Goal: Transaction & Acquisition: Purchase product/service

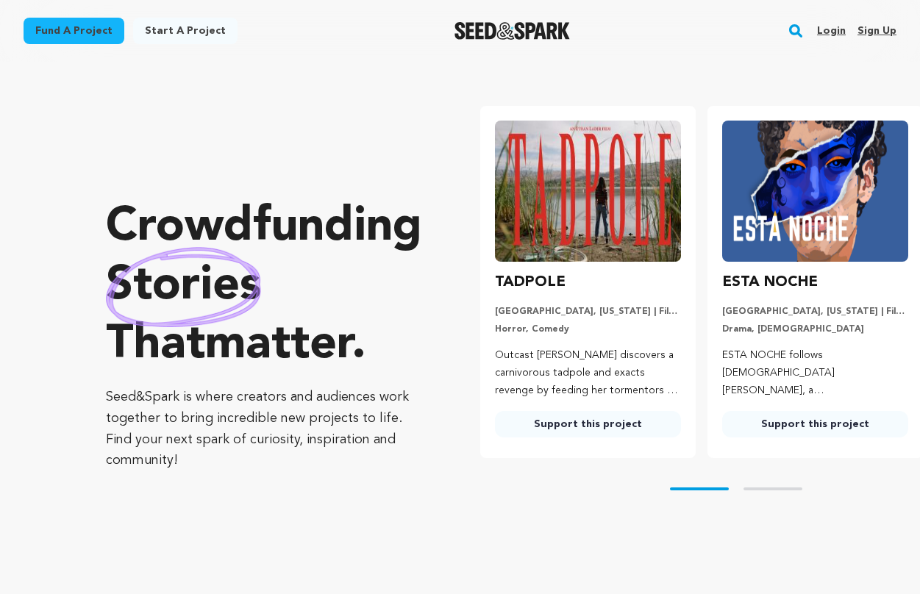
click at [824, 36] on link "Login" at bounding box center [831, 31] width 29 height 24
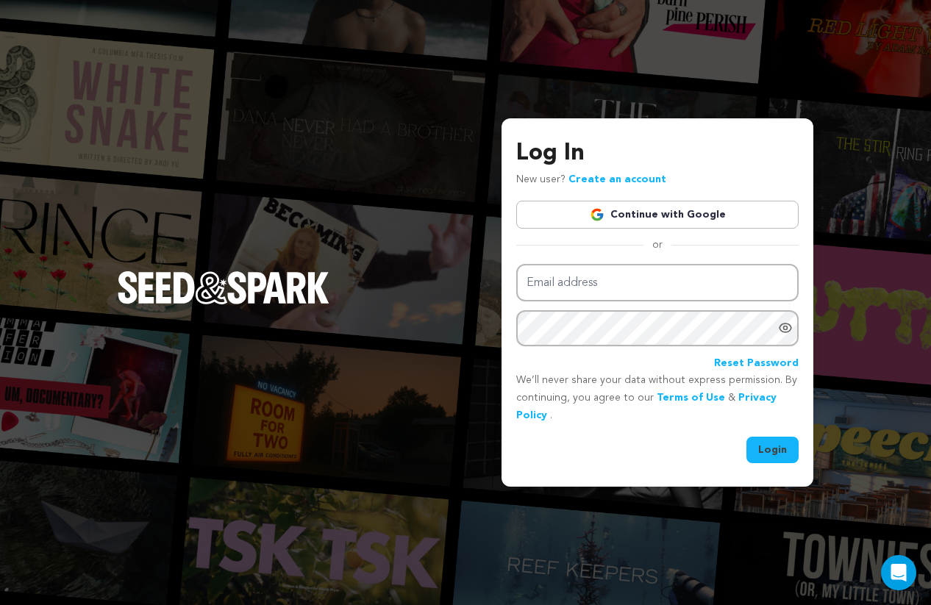
type input "[EMAIL_ADDRESS][DOMAIN_NAME]"
click at [776, 447] on button "Login" at bounding box center [772, 450] width 52 height 26
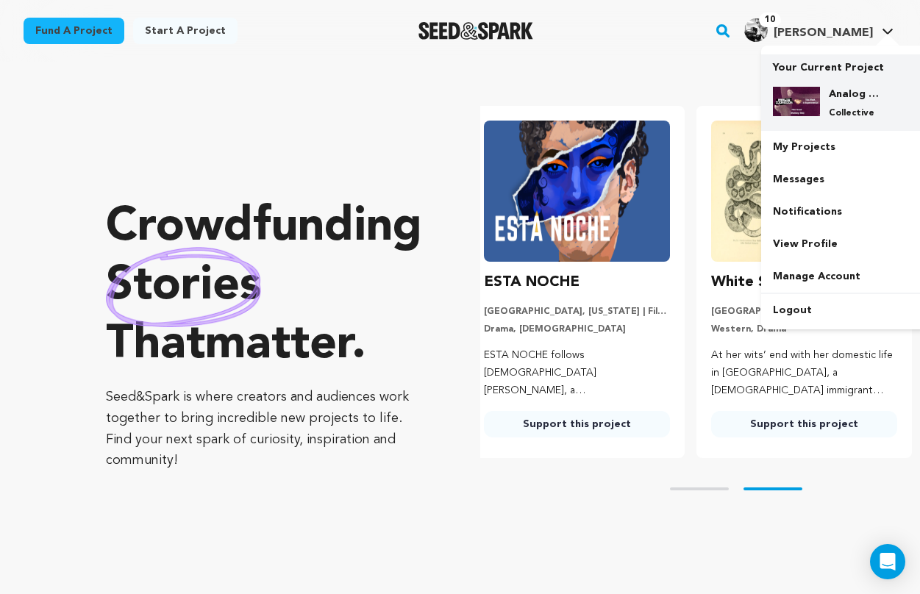
click at [832, 93] on h4 "Analog Cookbook & This Week in Experimental Film Fund" at bounding box center [854, 94] width 53 height 15
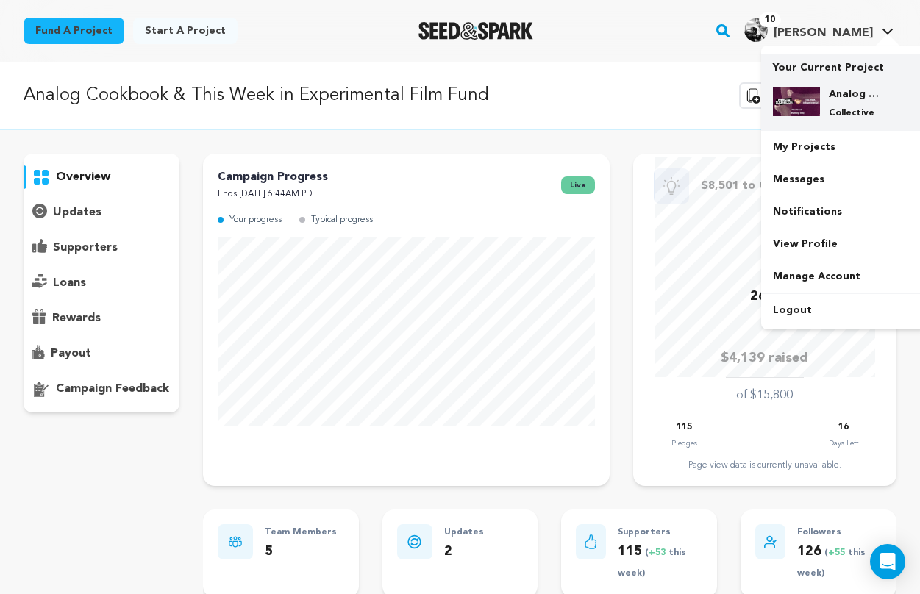
click at [836, 110] on p "Collective" at bounding box center [854, 113] width 53 height 12
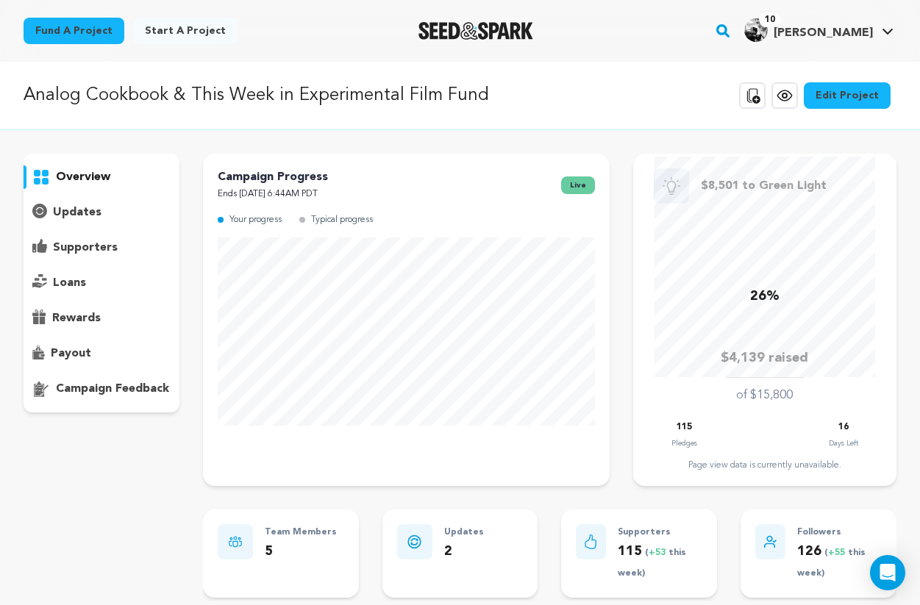
click at [786, 93] on icon at bounding box center [784, 95] width 4 height 4
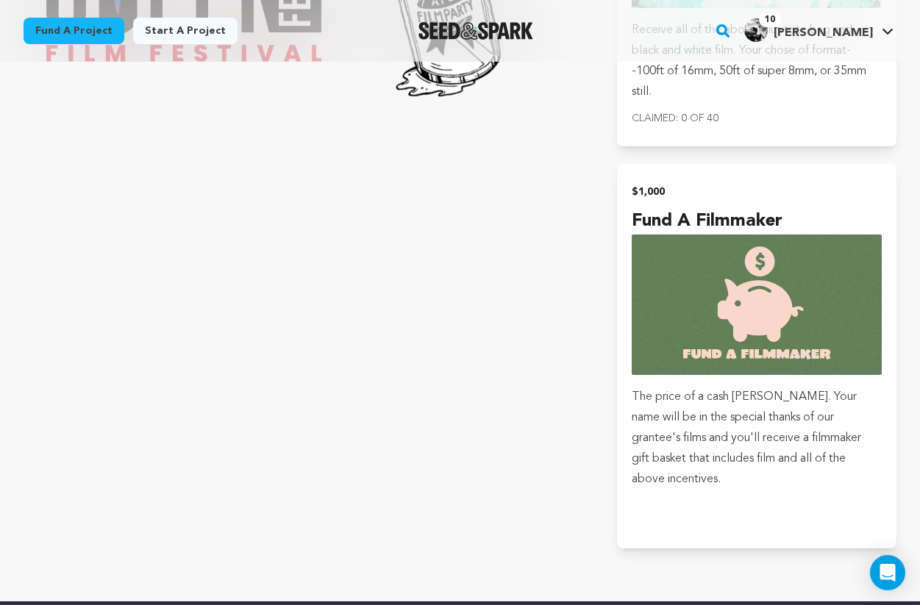
scroll to position [5050, 0]
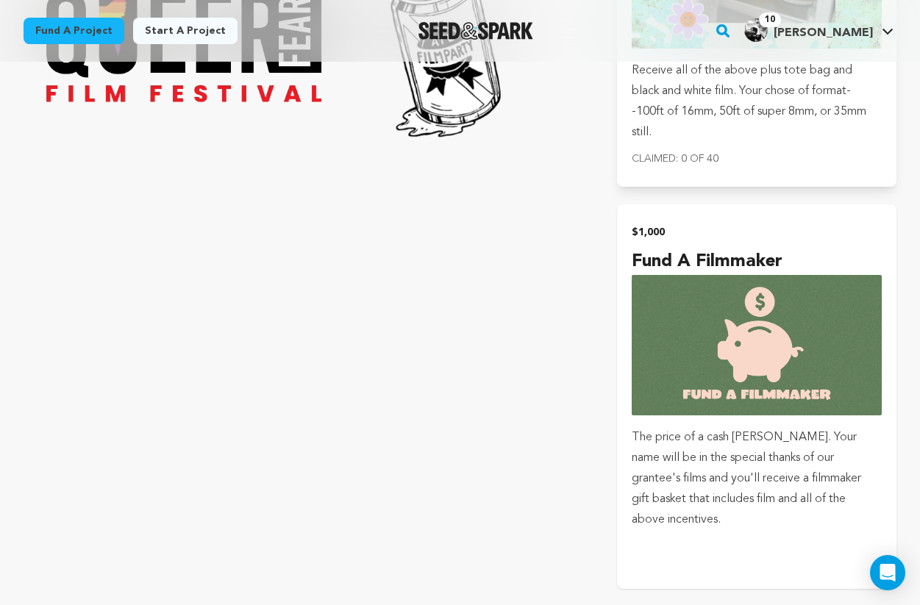
click at [712, 315] on img "submit" at bounding box center [756, 345] width 250 height 140
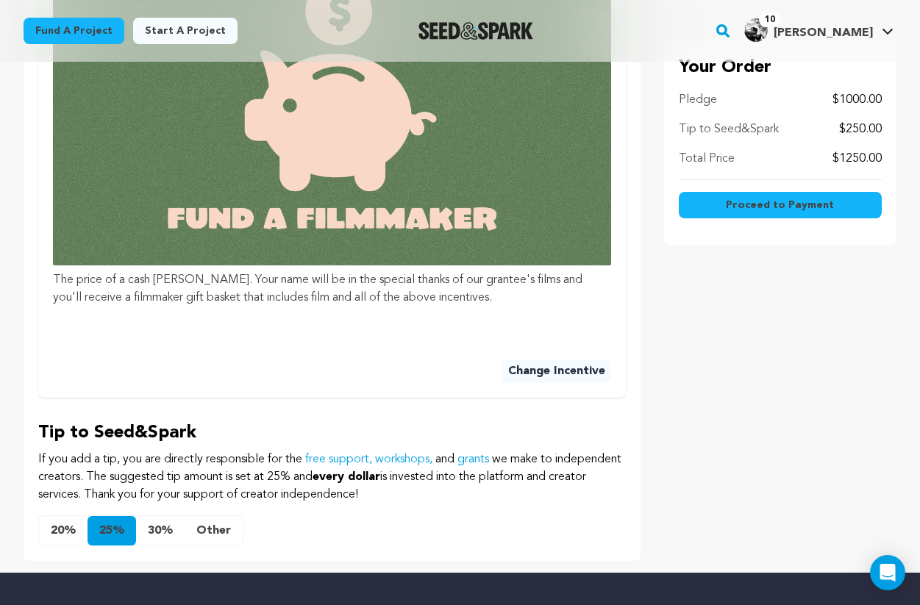
scroll to position [765, 0]
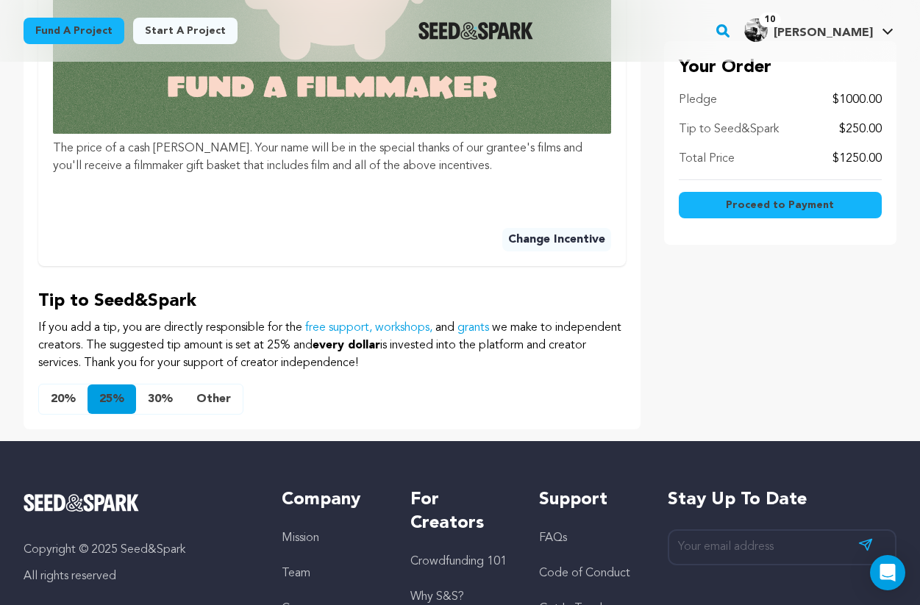
click at [218, 401] on button "Other" at bounding box center [213, 398] width 58 height 29
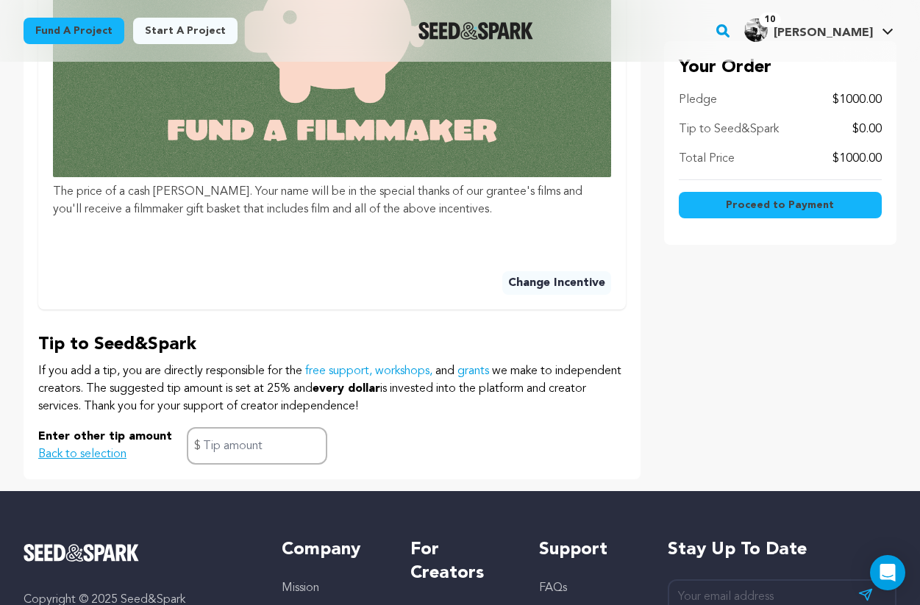
scroll to position [0, 0]
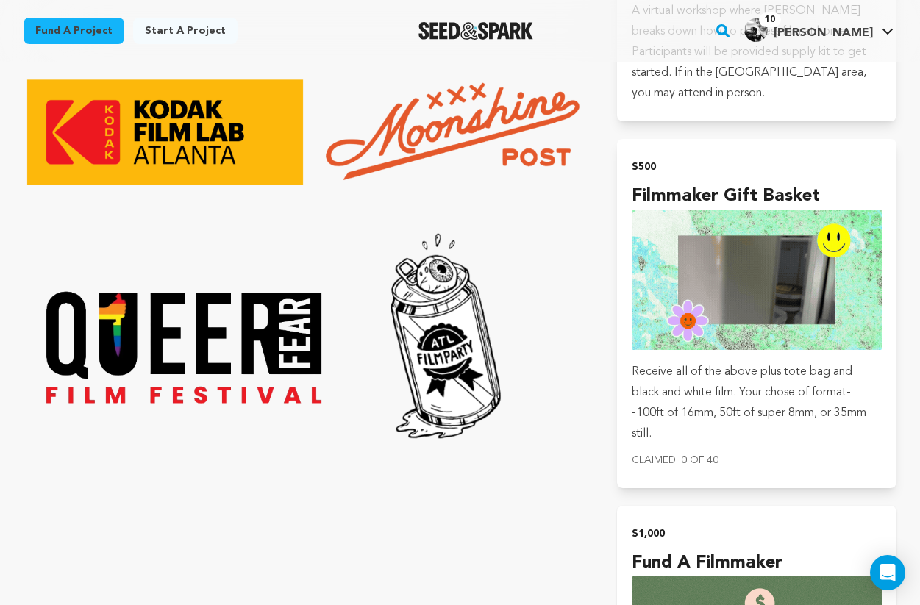
scroll to position [4742, 0]
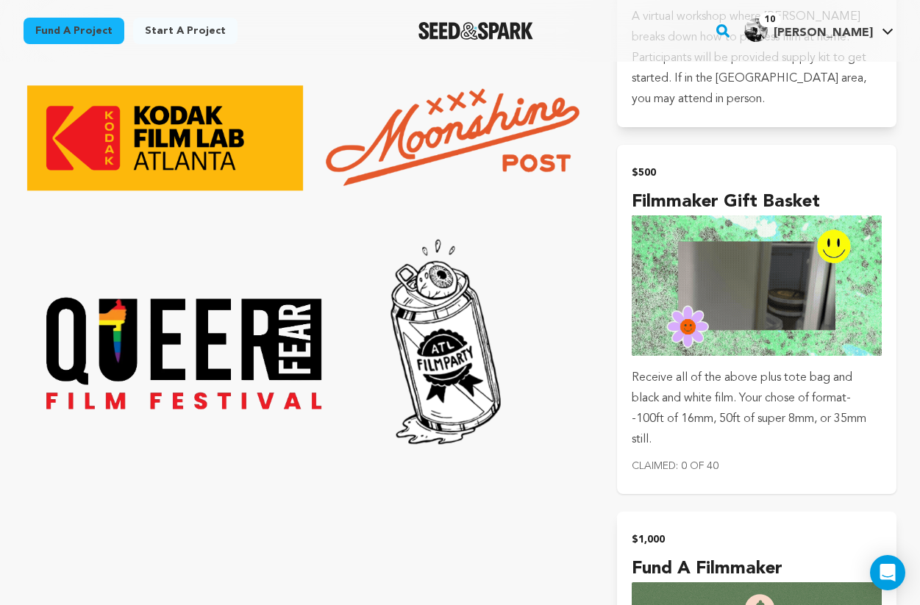
click at [712, 372] on span "Receive all of the above plus tote bag and black and white film. Your chose of …" at bounding box center [748, 409] width 234 height 74
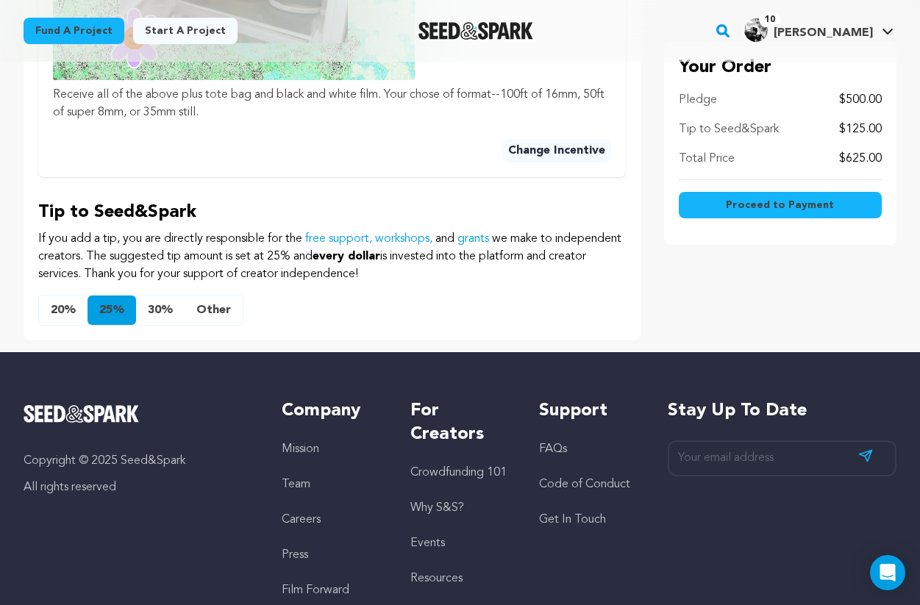
scroll to position [707, 0]
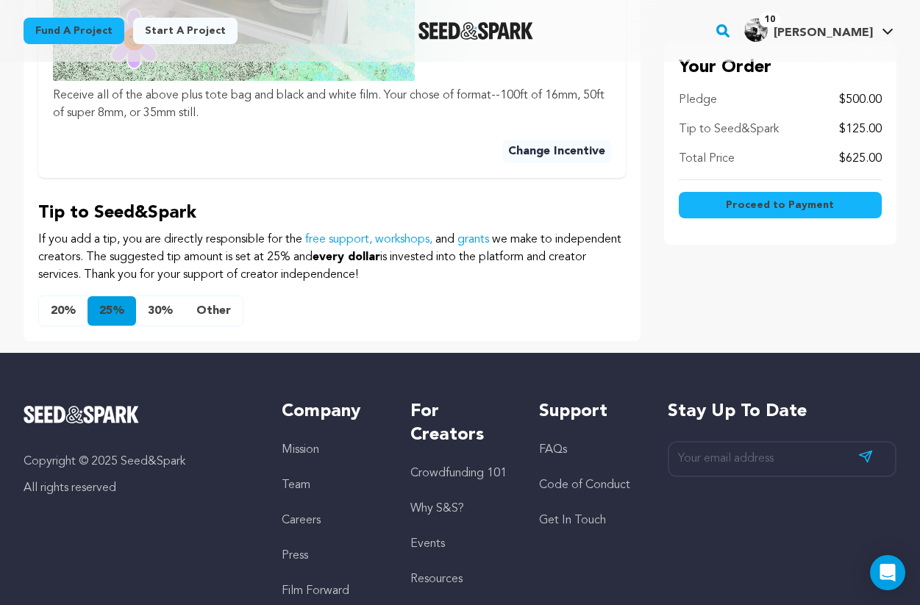
click at [212, 315] on button "Other" at bounding box center [213, 310] width 58 height 29
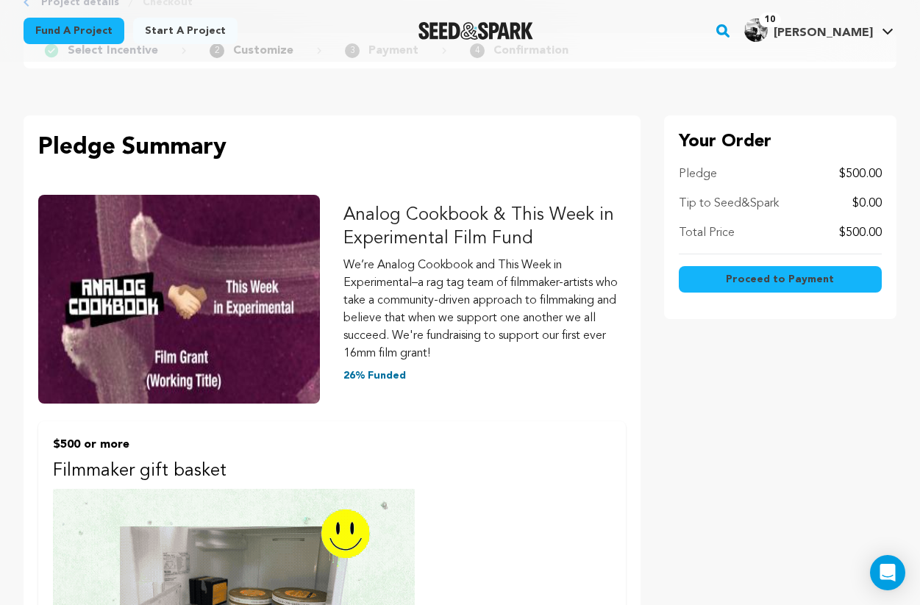
scroll to position [0, 0]
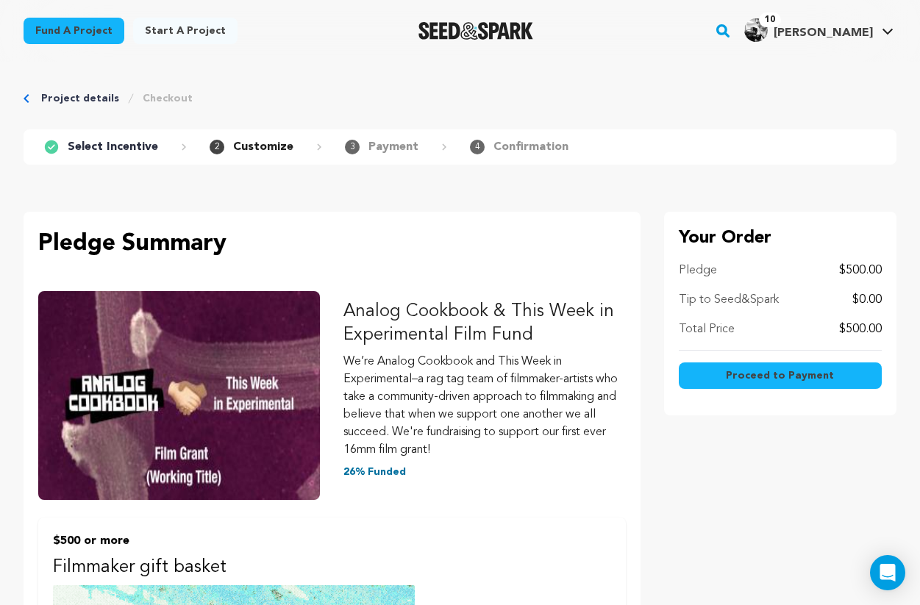
click at [789, 379] on span "Proceed to Payment" at bounding box center [779, 375] width 108 height 15
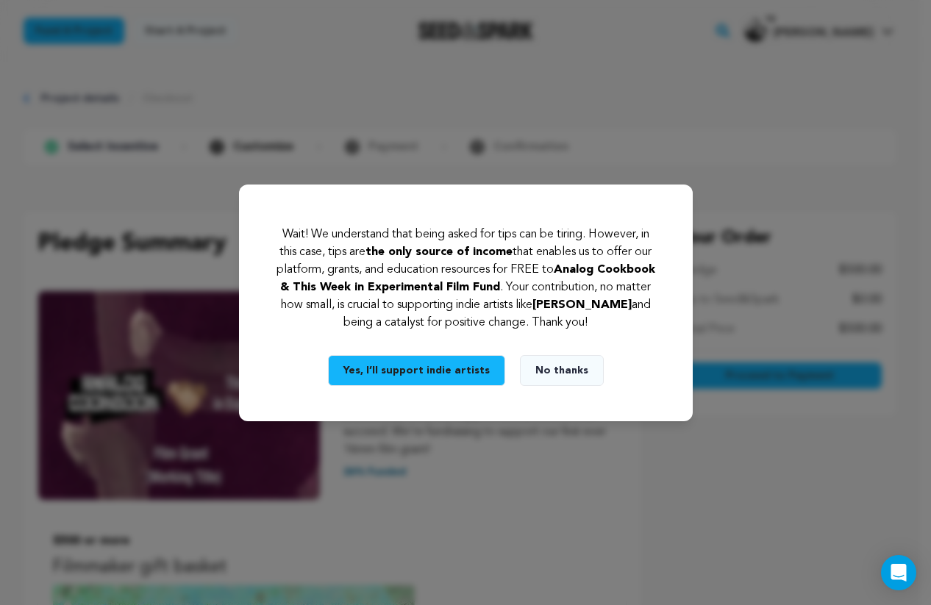
click at [542, 370] on button "No thanks" at bounding box center [562, 370] width 84 height 31
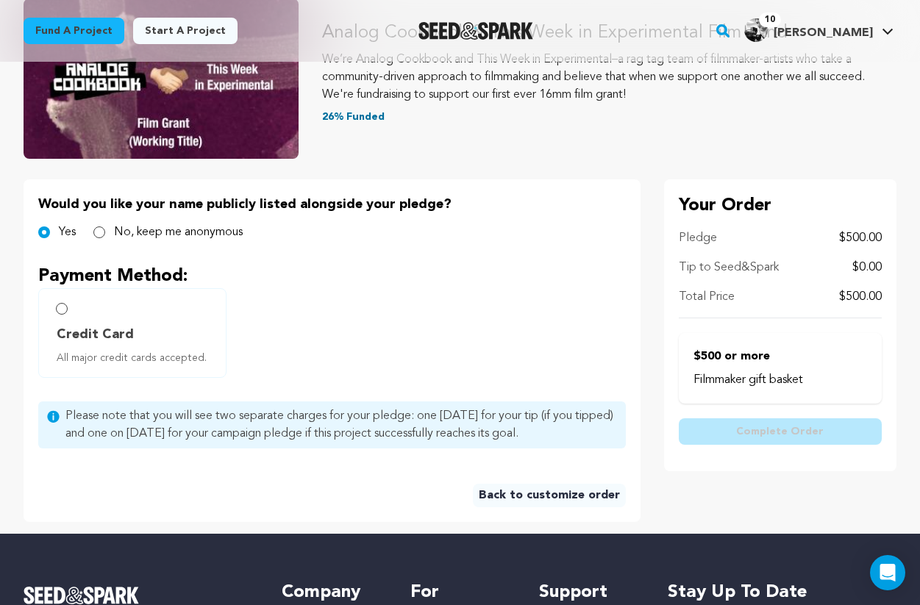
scroll to position [203, 0]
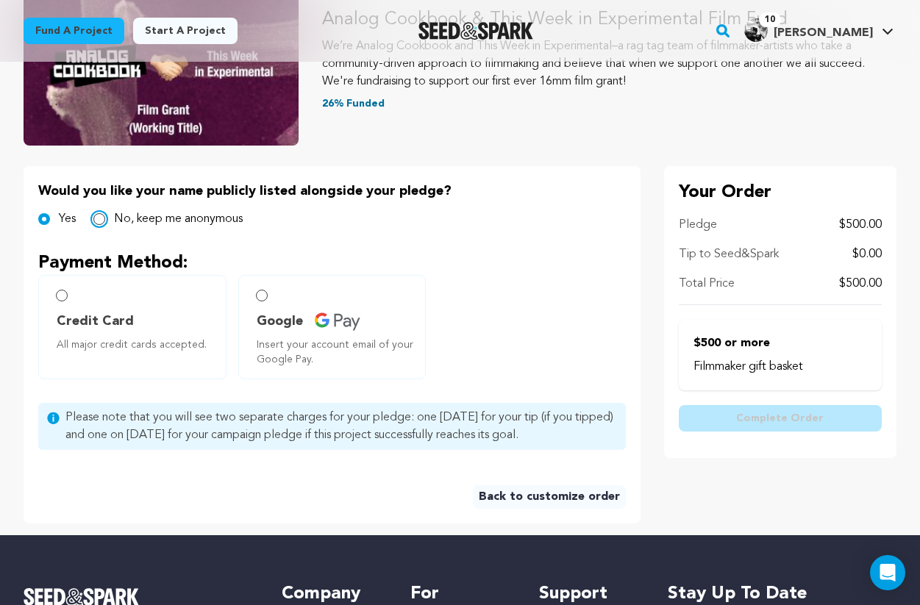
click at [98, 217] on input "No, keep me anonymous" at bounding box center [99, 219] width 12 height 12
radio input "true"
click at [71, 300] on label "Credit Card All major credit cards accepted." at bounding box center [132, 327] width 188 height 104
radio input "true"
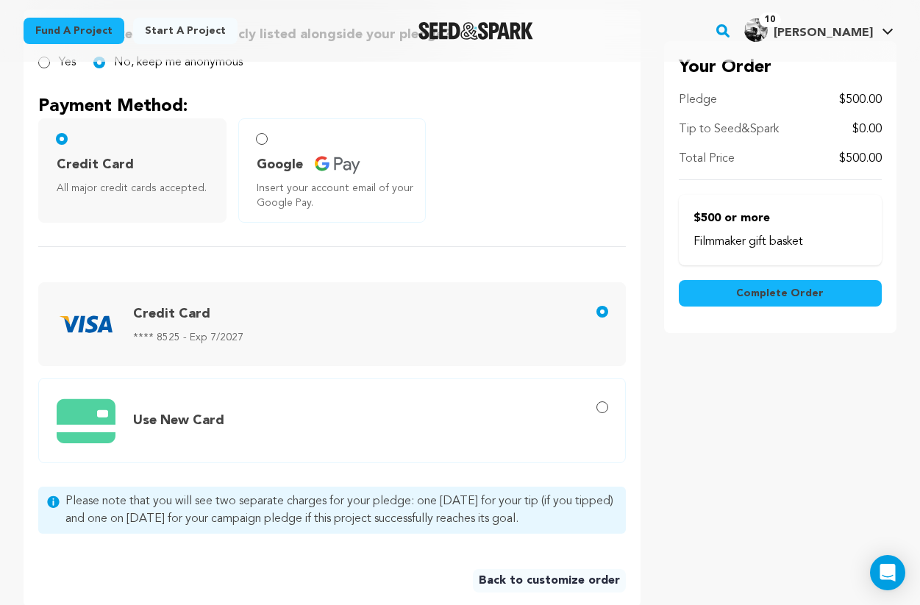
scroll to position [385, 0]
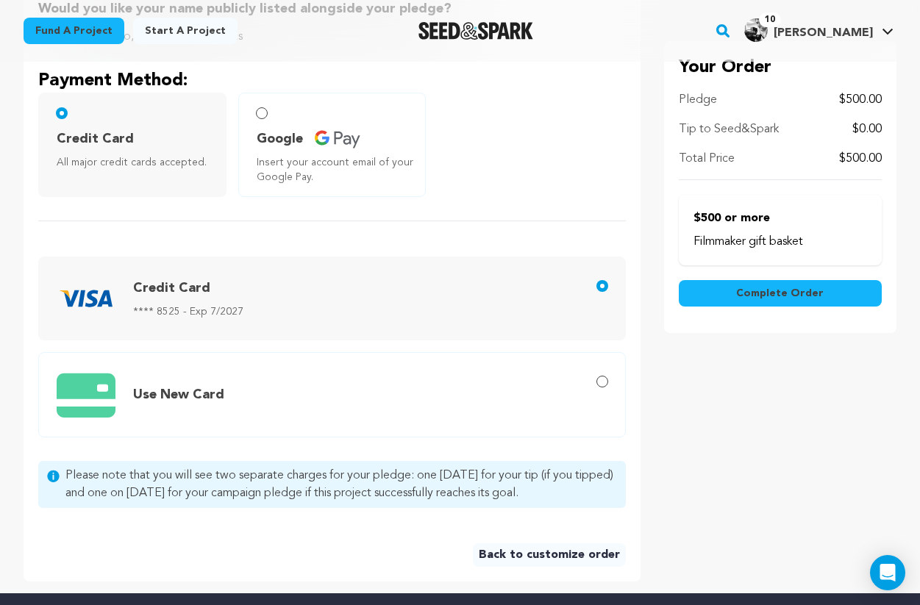
click at [205, 392] on span "Use New Card" at bounding box center [178, 394] width 91 height 13
click at [596, 387] on input "Use New Card" at bounding box center [602, 382] width 12 height 12
radio input "true"
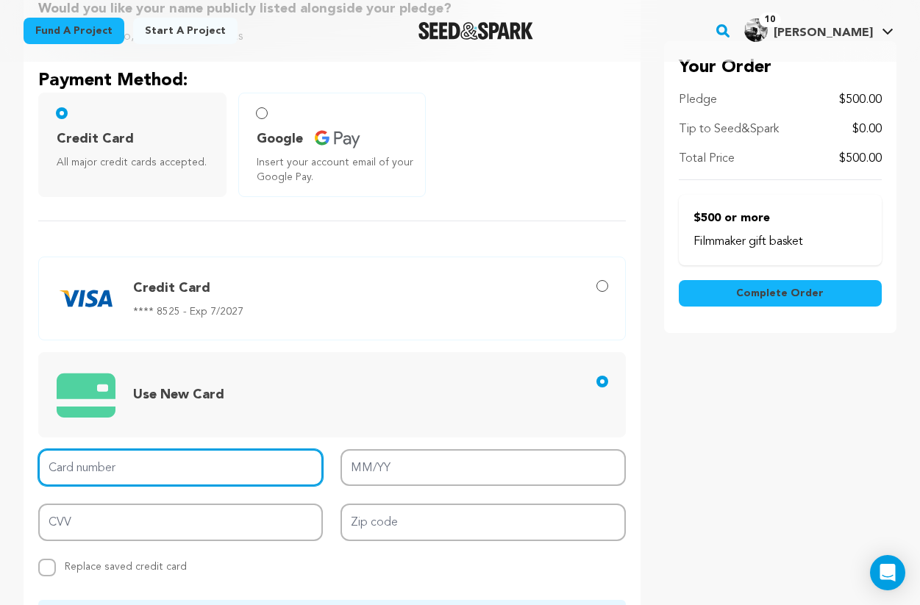
click at [159, 479] on input "Card number" at bounding box center [180, 467] width 284 height 37
type input "5424 1815 9797 5692"
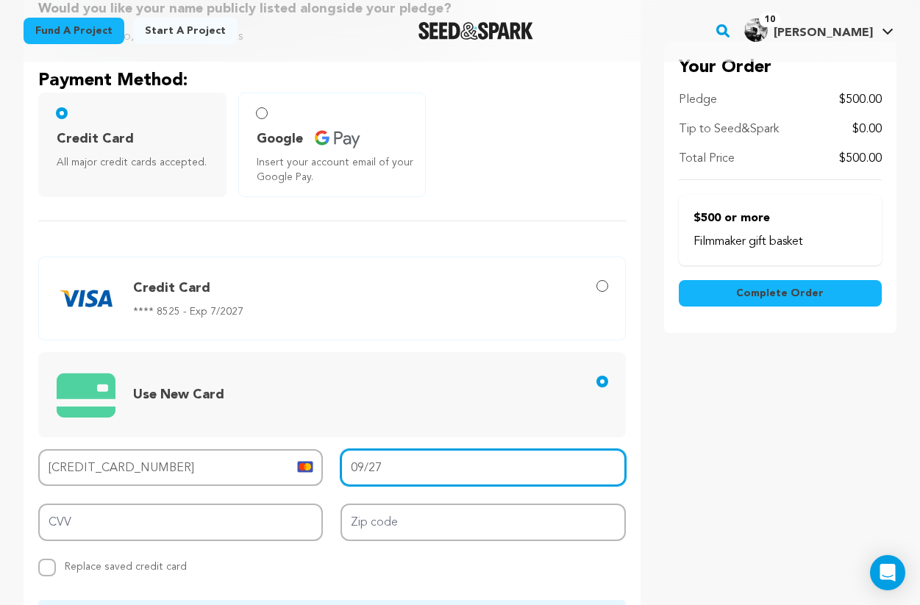
type input "09/27"
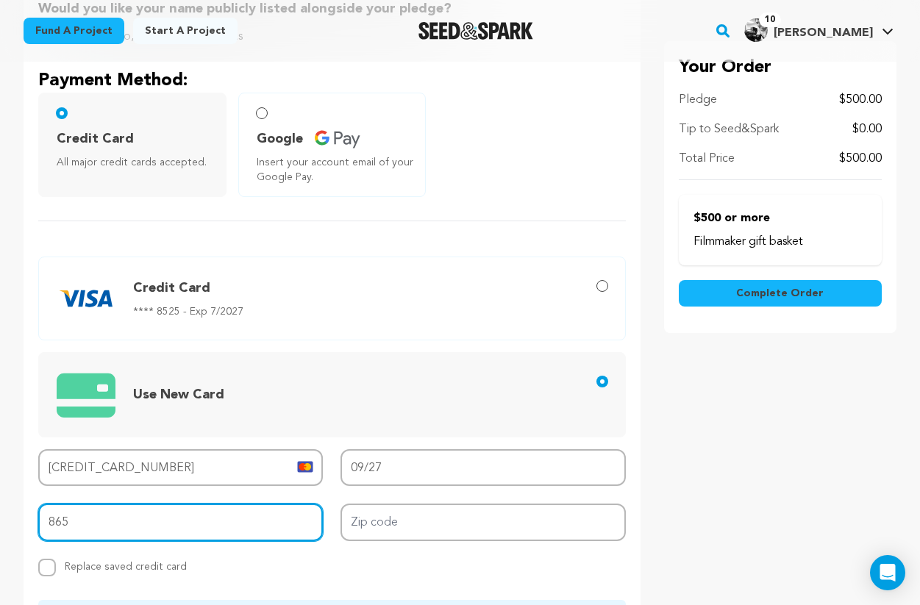
type input "865"
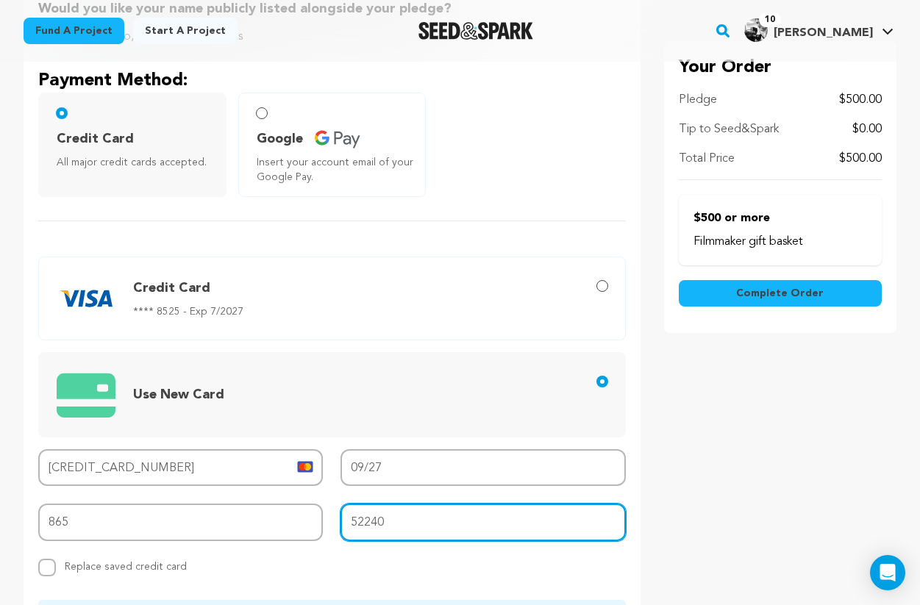
type input "52240"
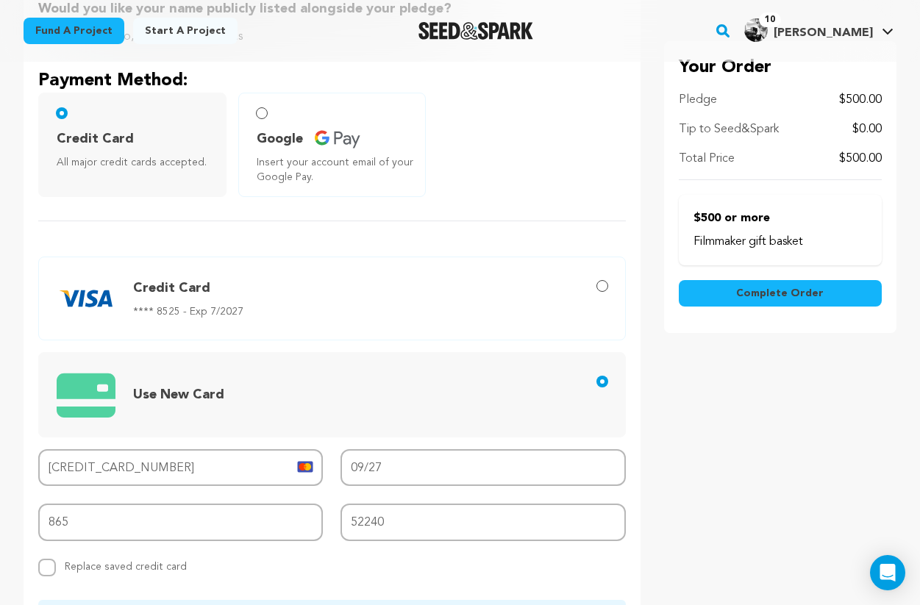
click at [266, 423] on span "Use New Card" at bounding box center [335, 395] width 556 height 60
click at [596, 387] on input "Use New Card" at bounding box center [602, 382] width 12 height 12
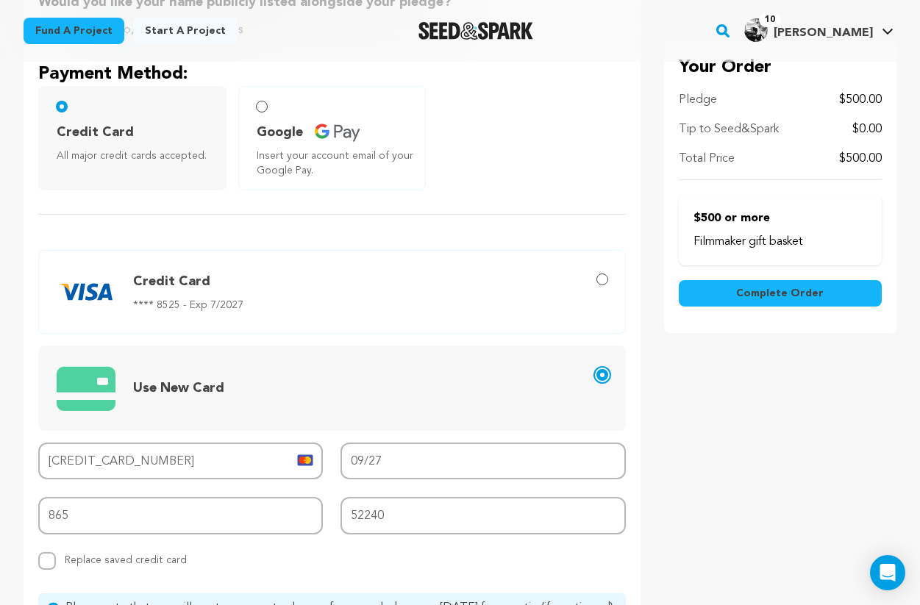
scroll to position [393, 0]
click at [734, 298] on button "Complete Order" at bounding box center [779, 293] width 203 height 26
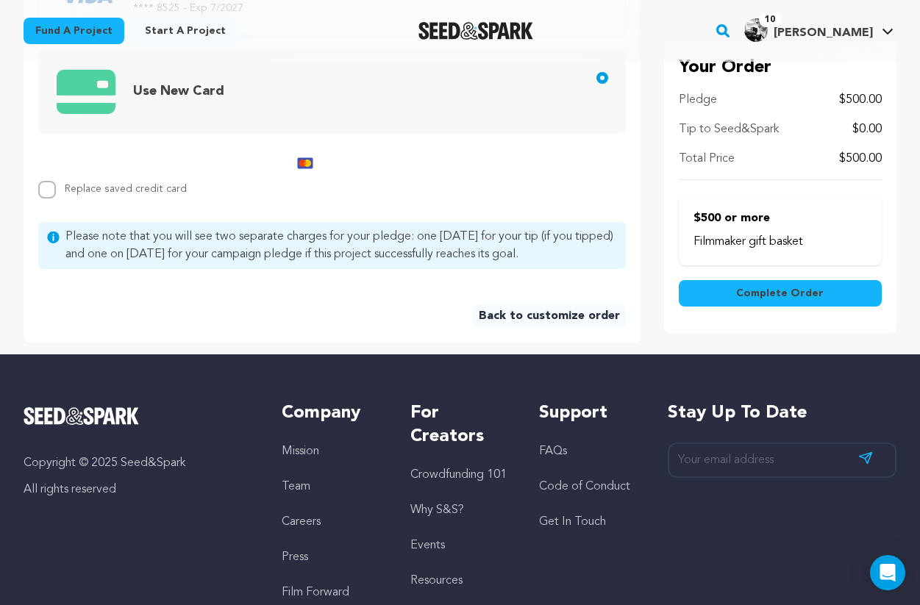
scroll to position [624, 0]
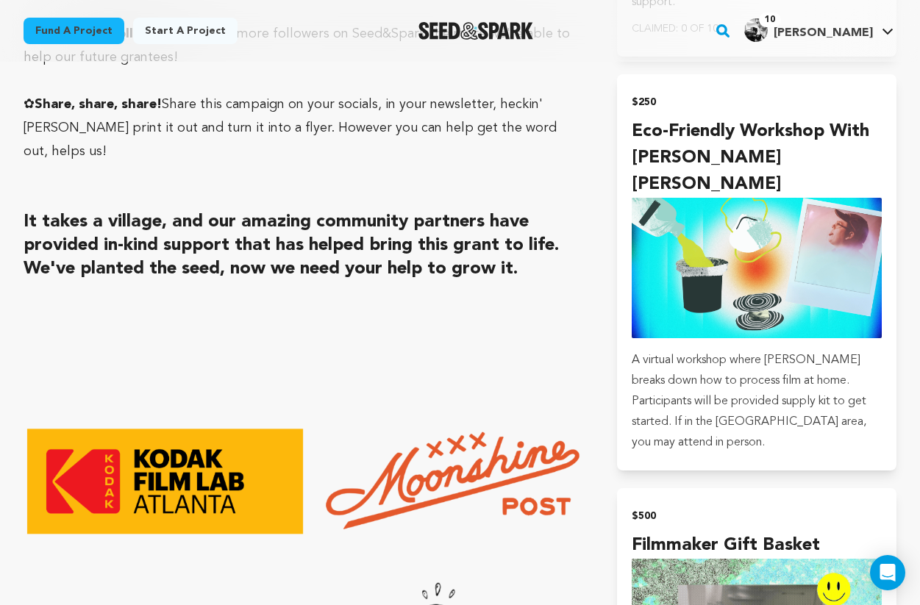
scroll to position [4398, 0]
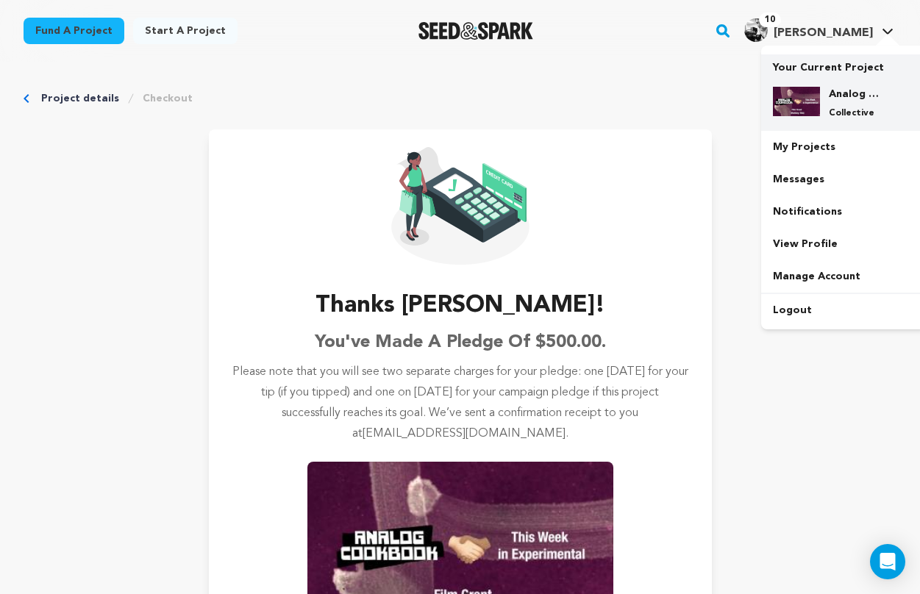
click at [842, 111] on p "Collective" at bounding box center [854, 113] width 53 height 12
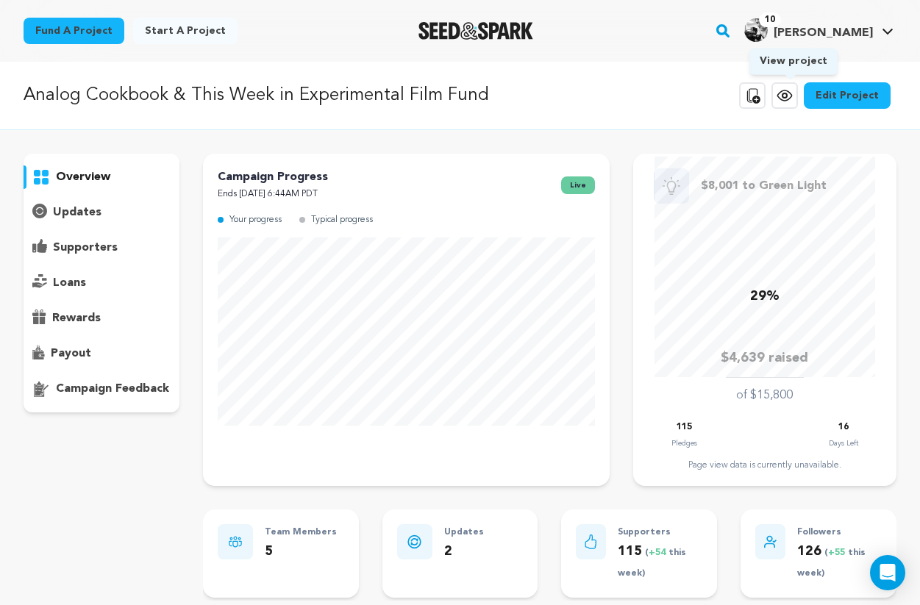
click at [792, 102] on icon at bounding box center [784, 96] width 18 height 18
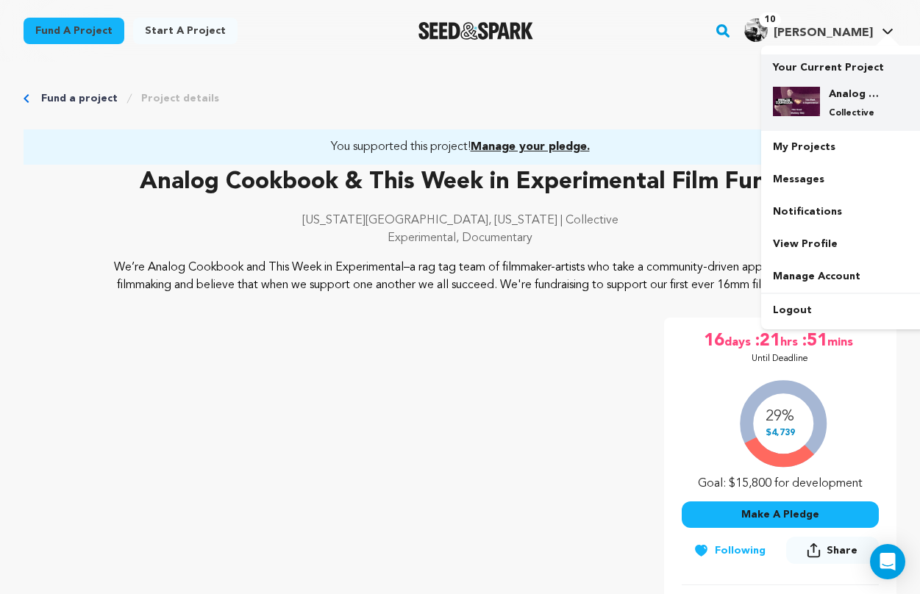
click at [836, 87] on h4 "Analog Cookbook & This Week in Experimental Film Fund" at bounding box center [854, 94] width 53 height 15
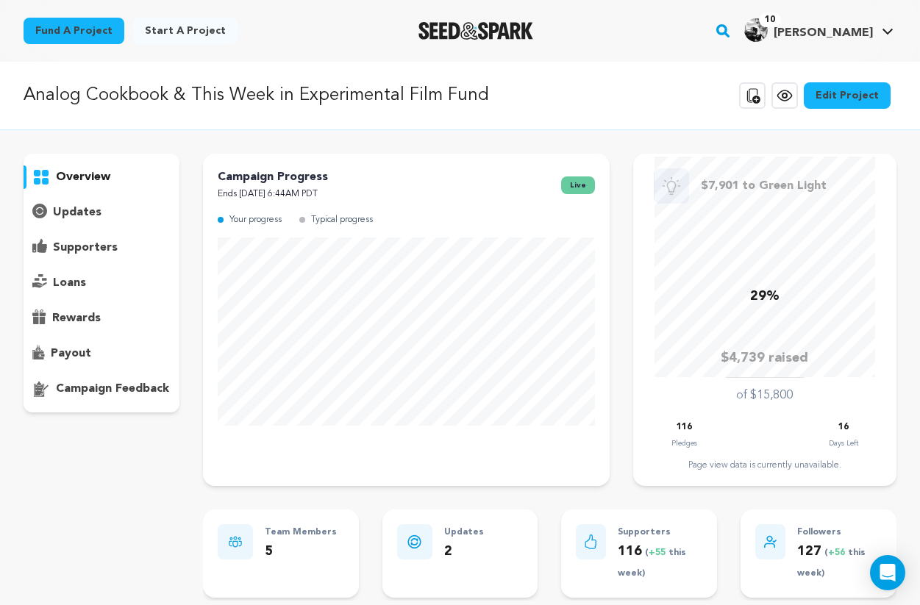
click at [861, 97] on link "Edit Project" at bounding box center [846, 95] width 87 height 26
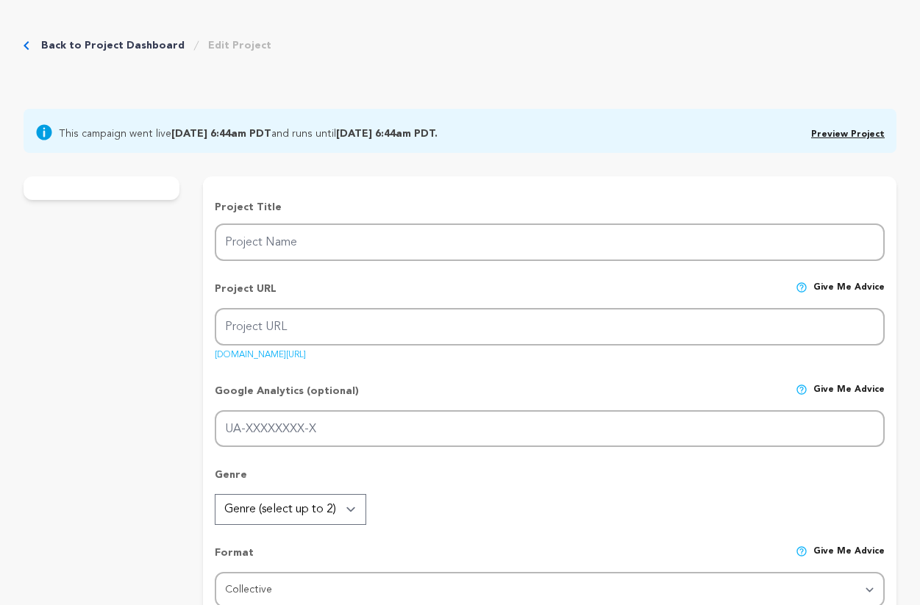
type input "Analog Cookbook & This Week in Experimental Film Fund"
type input "analog-cookbook-film-fund"
type input "Analog Cookbook & This Week in Experimental are dedicated to supporting filmmak…"
type textarea "We’re Analog Cookbook and This Week in Experimental–a rag tag team of filmmaker…"
type textarea "Analog Cookbook is a publication dedicated to sharing analog filmmaking resourc…"
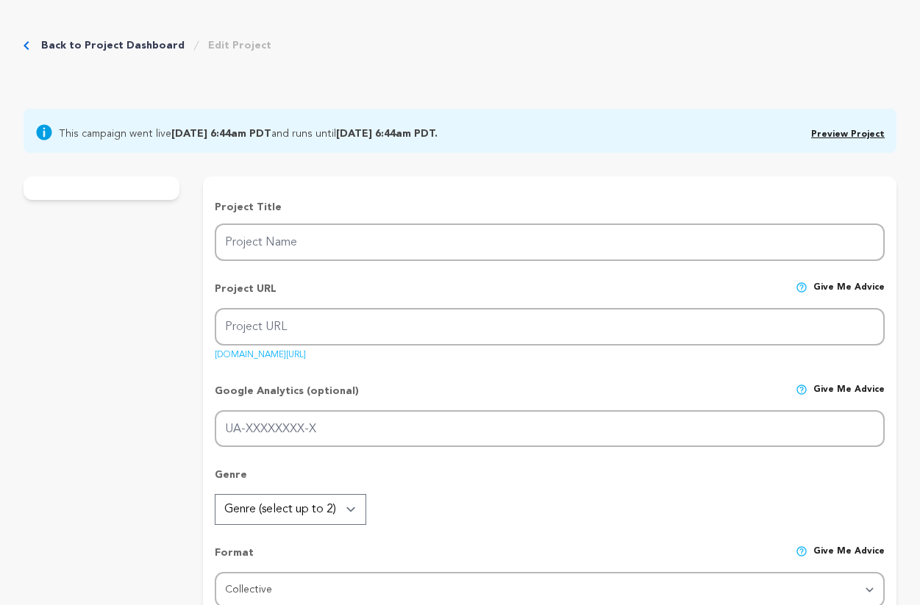
type textarea "Kodak Film Lab Atlanta"
radio input "true"
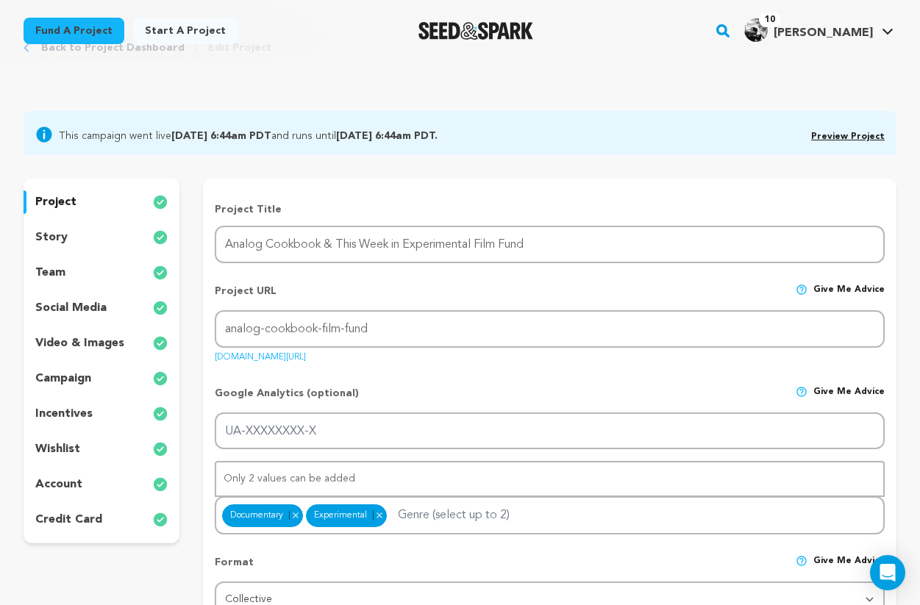
scroll to position [99, 0]
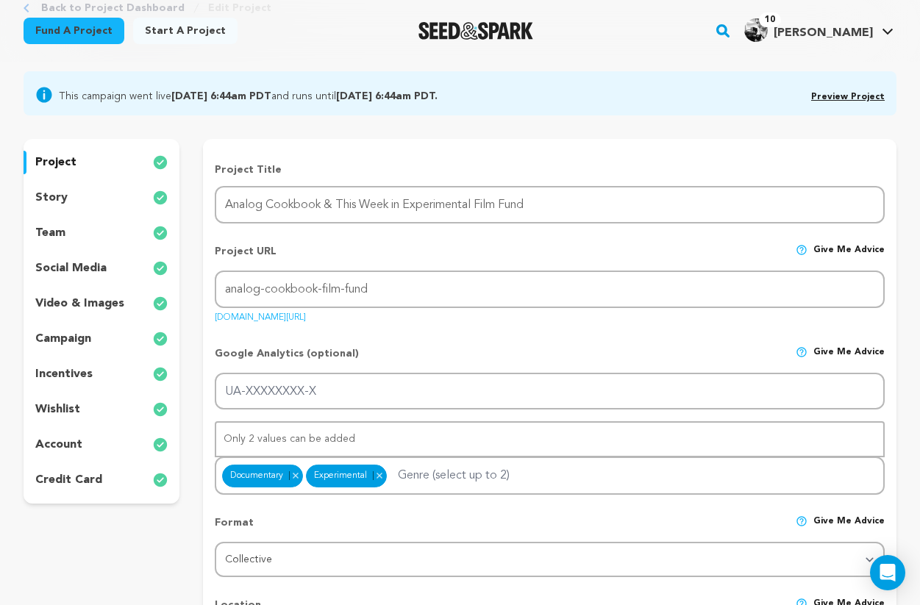
click at [75, 370] on p "incentives" at bounding box center [63, 374] width 57 height 18
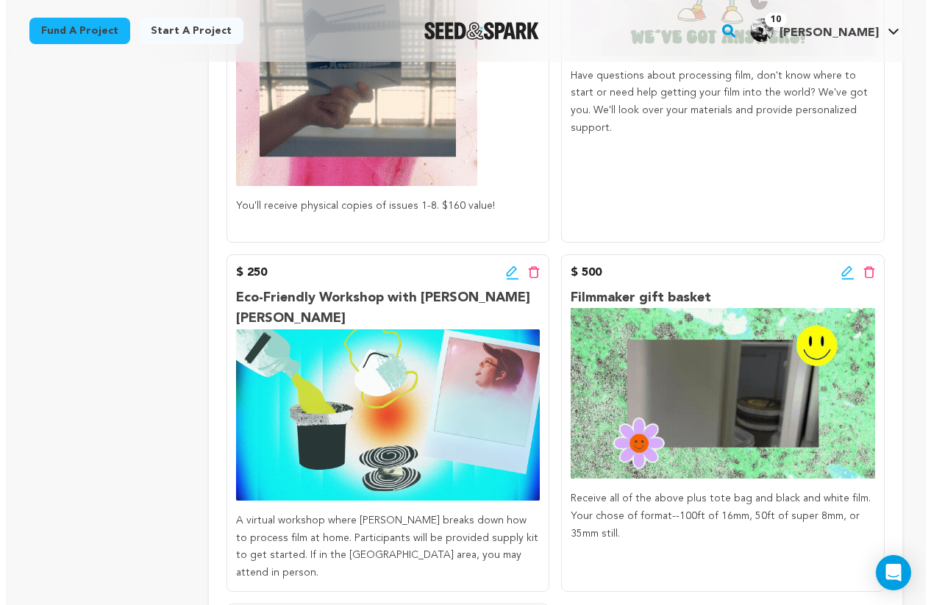
scroll to position [1818, 0]
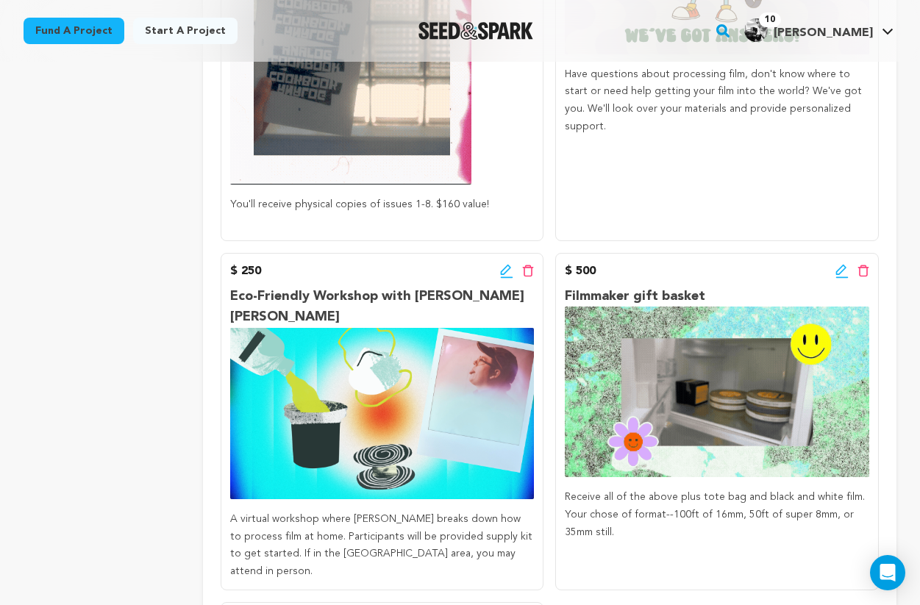
click at [504, 270] on icon at bounding box center [506, 271] width 13 height 15
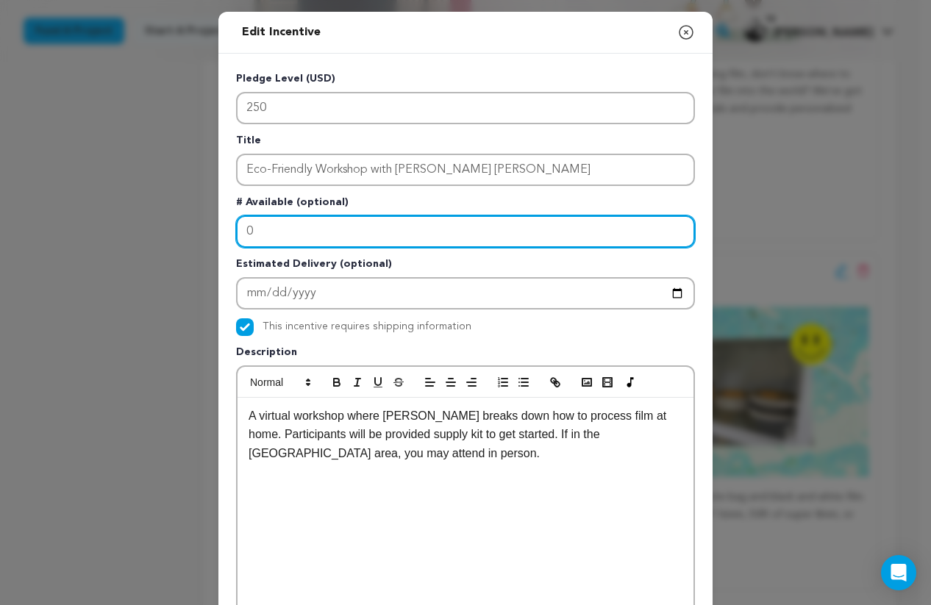
drag, startPoint x: 287, startPoint y: 246, endPoint x: 225, endPoint y: 232, distance: 64.0
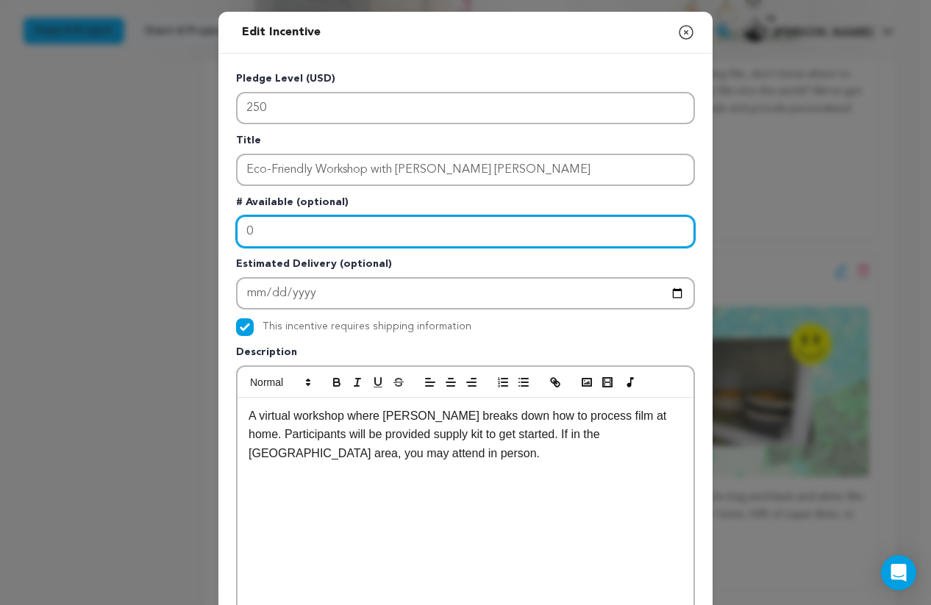
click at [225, 232] on div "Pledge Level (USD) 250 Title Eco-Friendly Workshop with Hogan Seidel # Availabl…" at bounding box center [465, 457] width 494 height 806
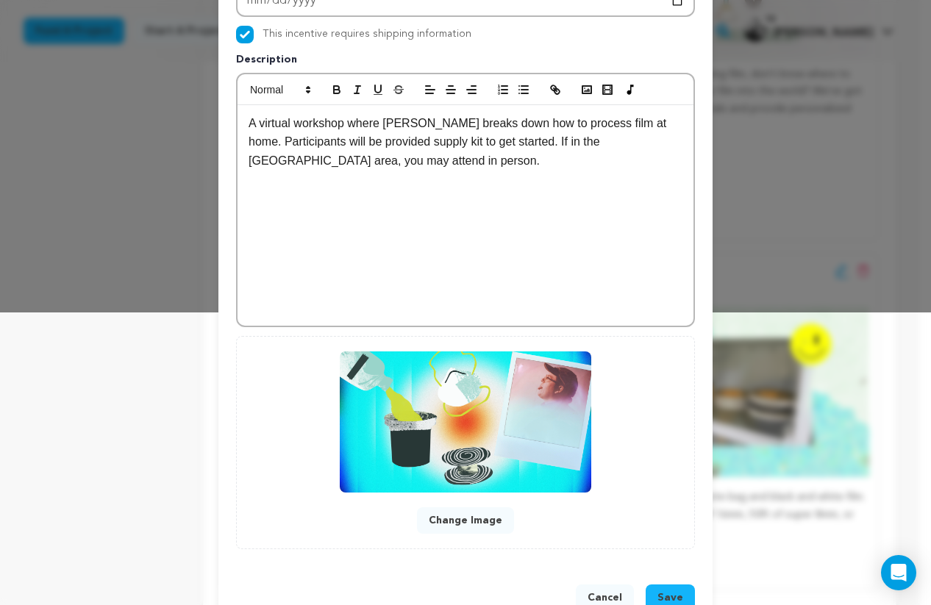
scroll to position [334, 0]
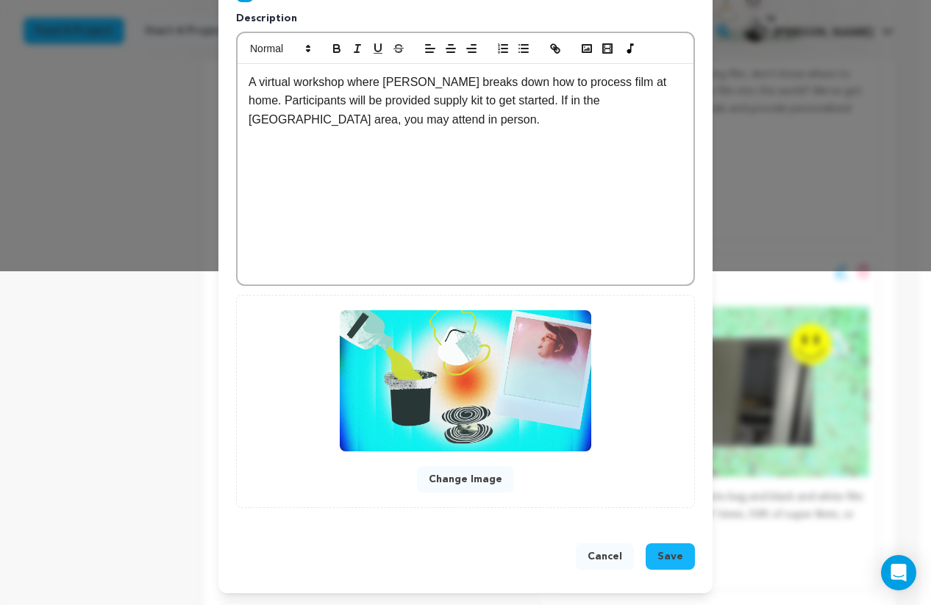
type input "20"
click at [671, 556] on span "Save" at bounding box center [670, 556] width 26 height 15
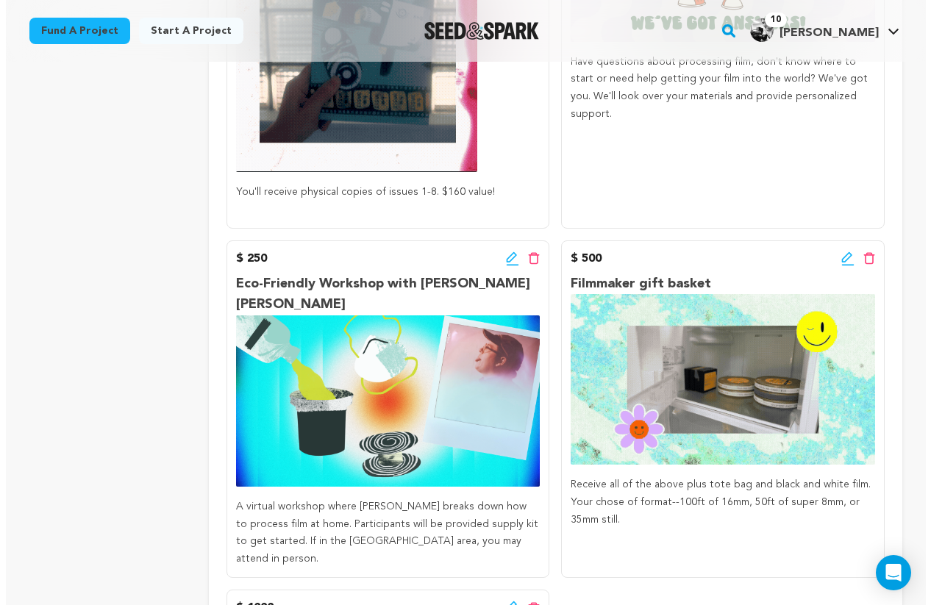
scroll to position [1830, 0]
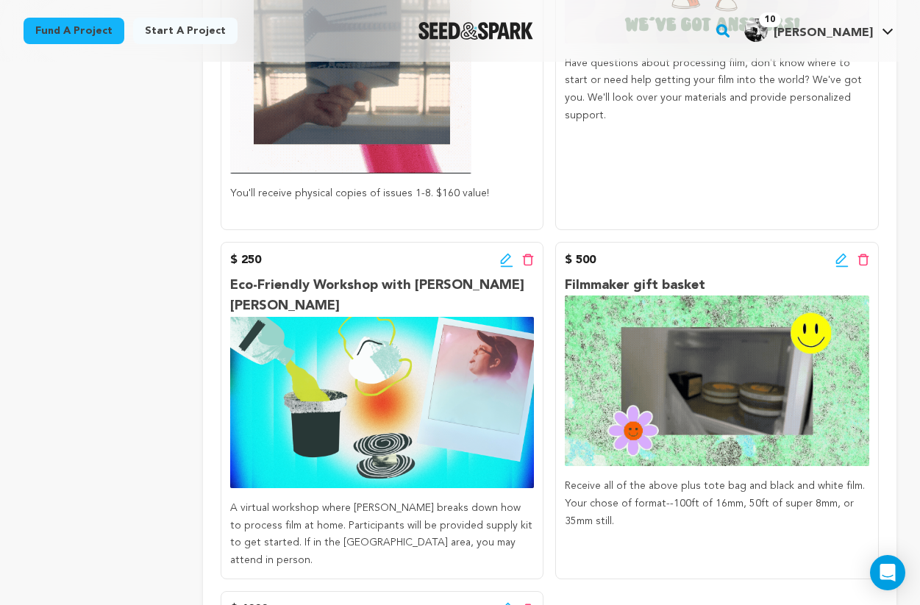
click at [504, 256] on icon at bounding box center [506, 258] width 10 height 10
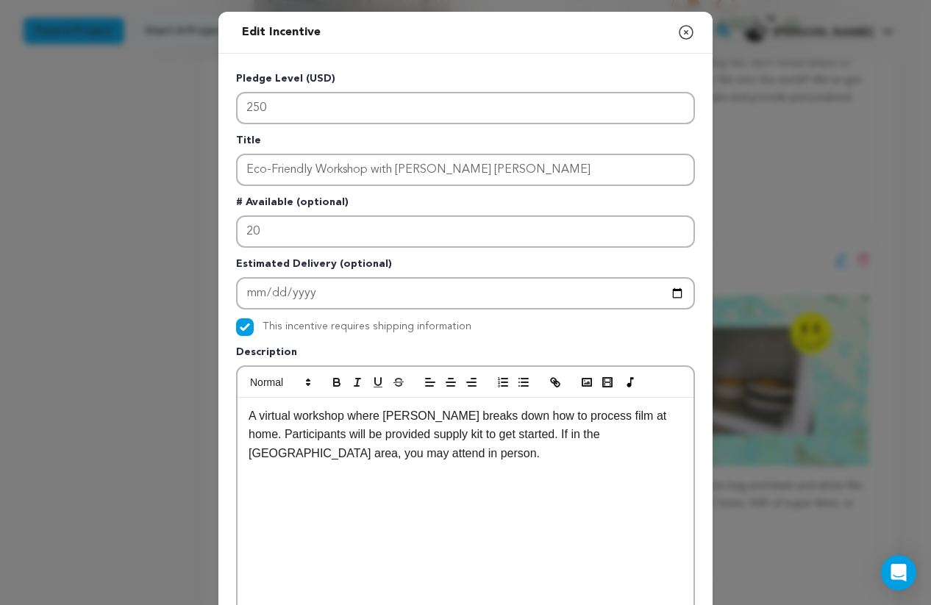
click at [248, 420] on p "A virtual workshop where Hogan breaks down how to process film at home. Partici…" at bounding box center [465, 434] width 434 height 57
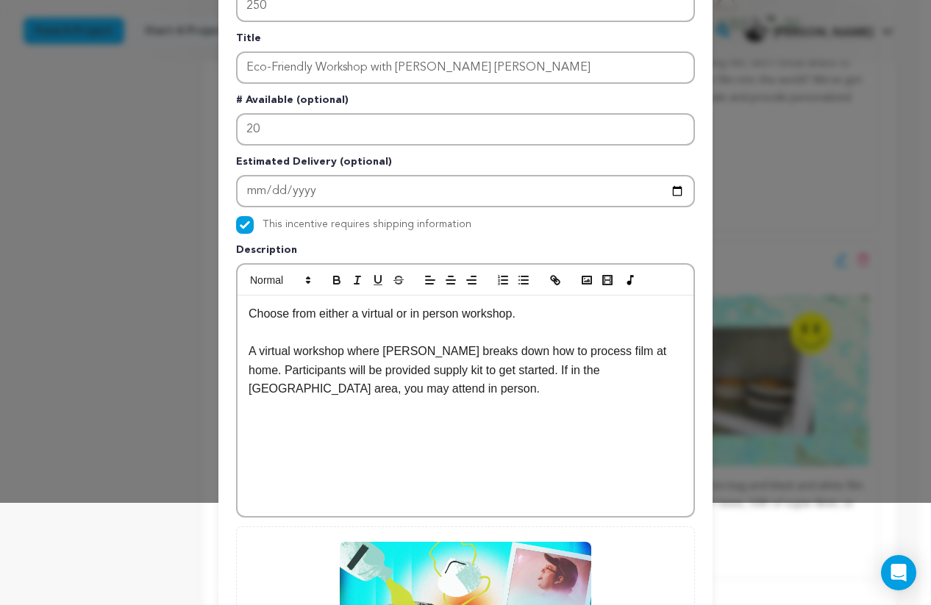
scroll to position [110, 0]
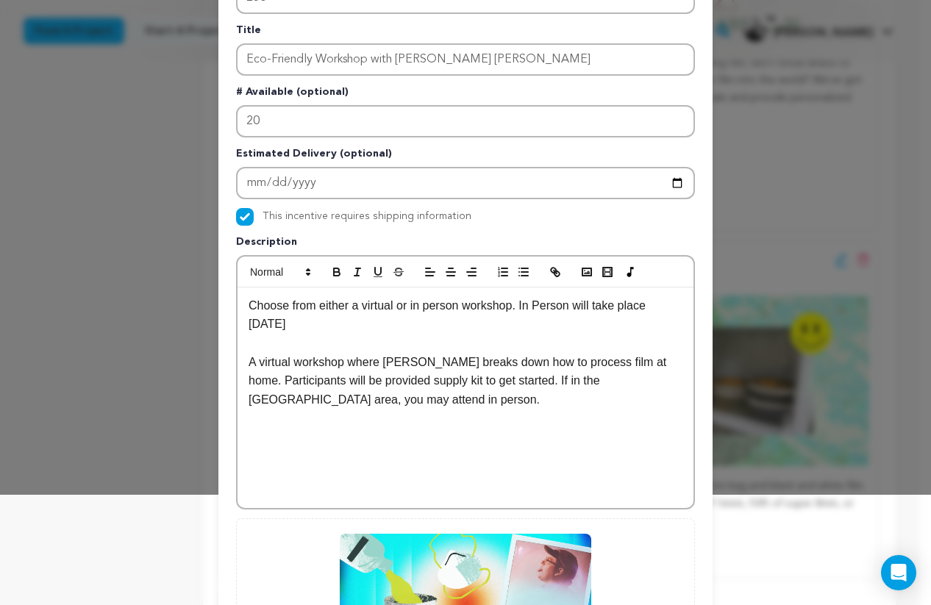
click at [611, 308] on p "Choose from either a virtual or in person workshop. In Person will take place N…" at bounding box center [465, 314] width 434 height 37
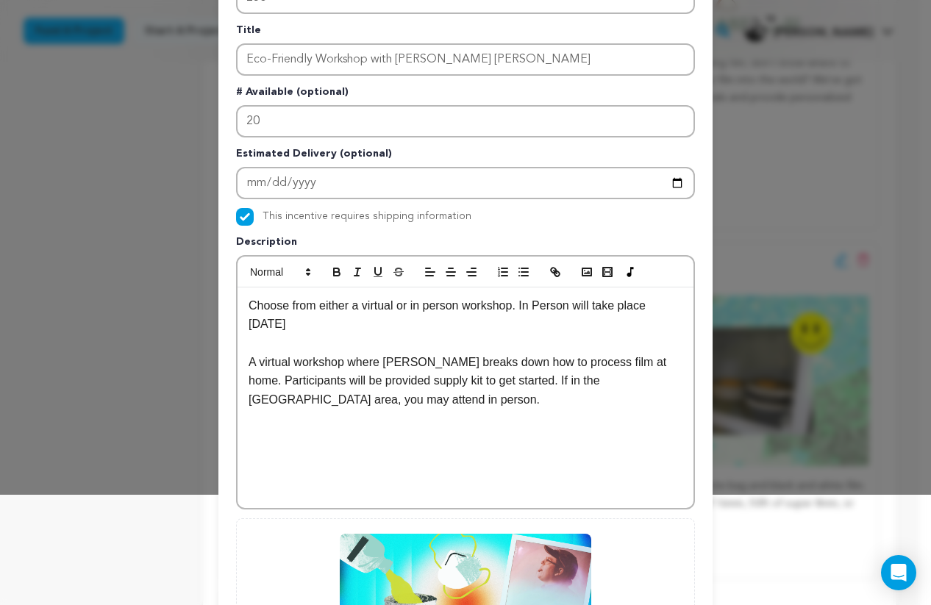
click at [646, 310] on p "Choose from either a virtual or in person workshop. In Person will take place N…" at bounding box center [465, 314] width 434 height 37
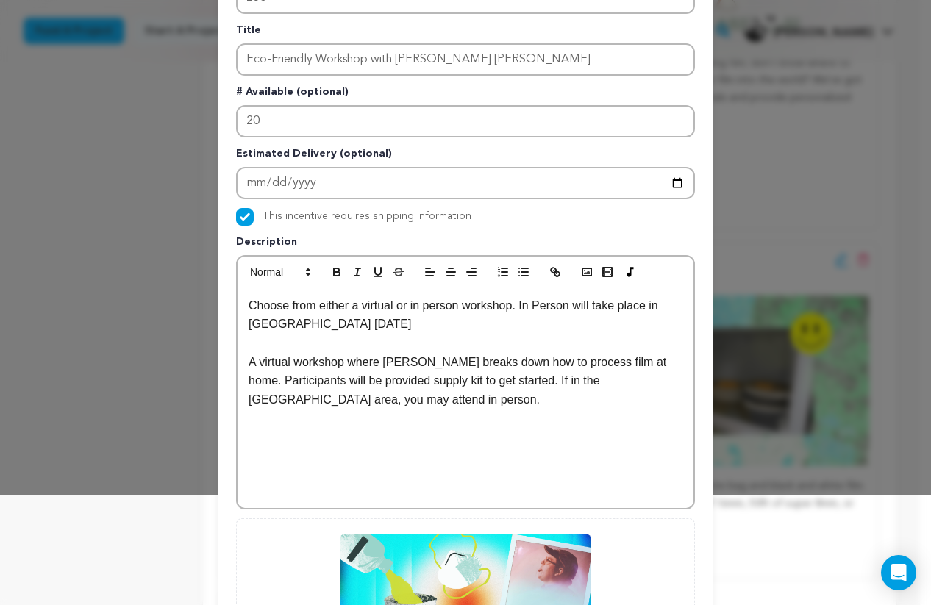
click at [368, 325] on p "Choose from either a virtual or in person workshop. In Person will take place i…" at bounding box center [465, 314] width 434 height 37
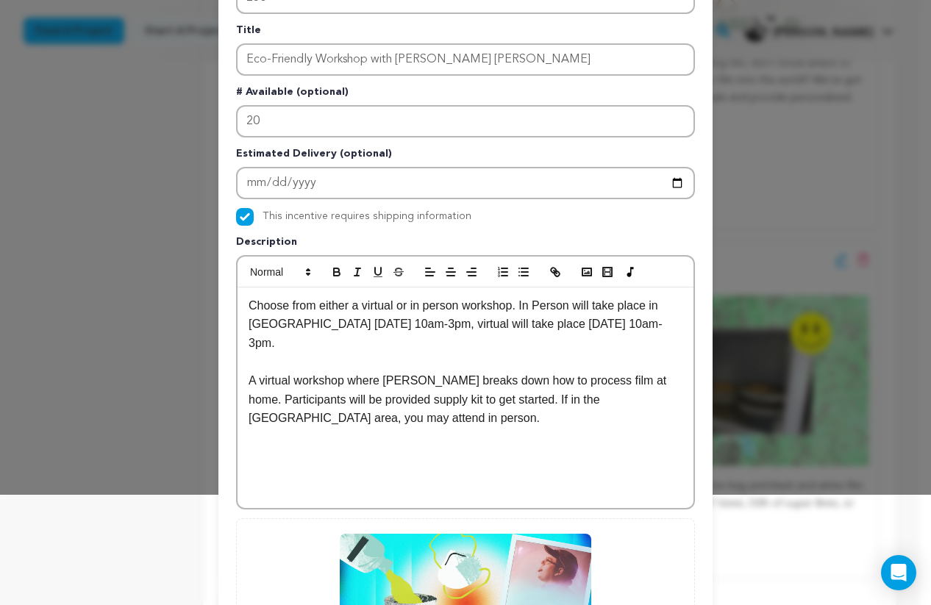
click at [240, 309] on div "Choose from either a virtual or in person workshop. In Person will take place i…" at bounding box center [465, 397] width 456 height 221
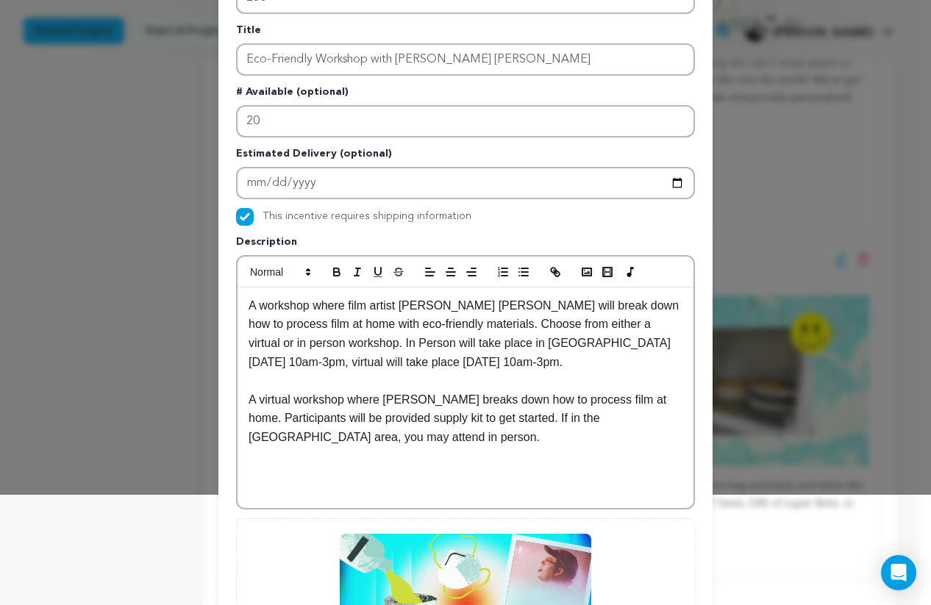
click at [444, 369] on p "A workshop where film artist Hogan Seidel will break down how to process film a…" at bounding box center [465, 333] width 434 height 75
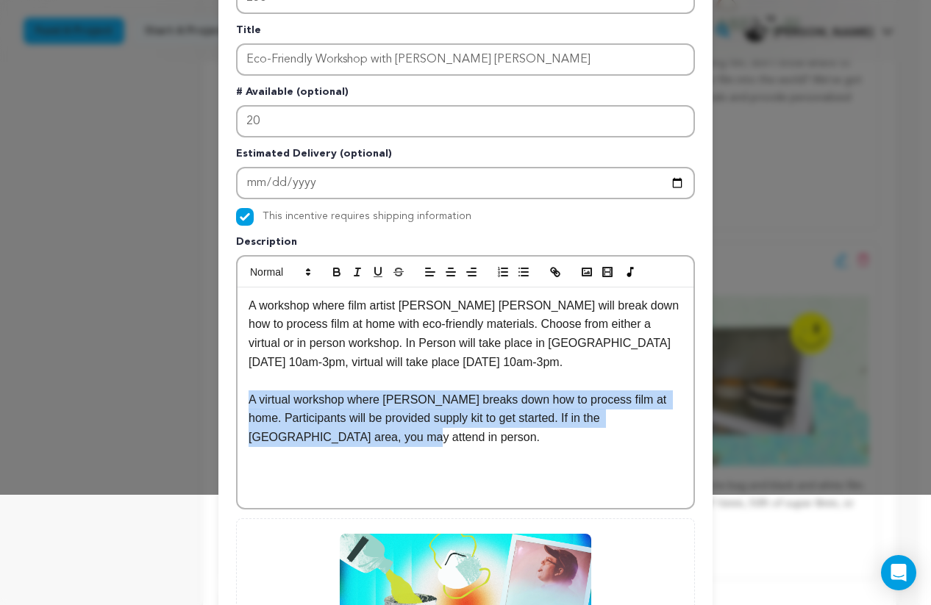
drag, startPoint x: 407, startPoint y: 436, endPoint x: 237, endPoint y: 403, distance: 173.7
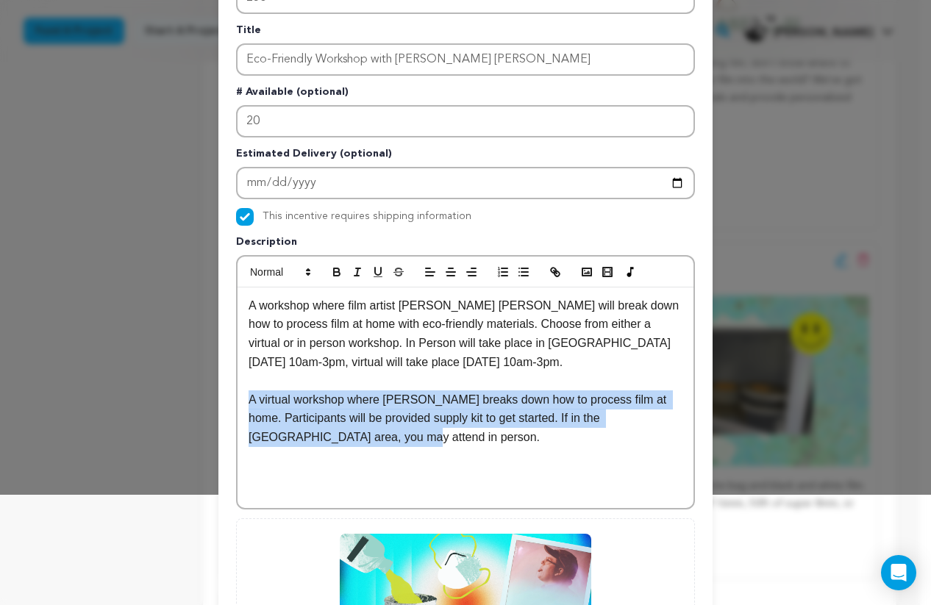
click at [237, 403] on div "A workshop where film artist Hogan Seidel will break down how to process film a…" at bounding box center [465, 397] width 456 height 221
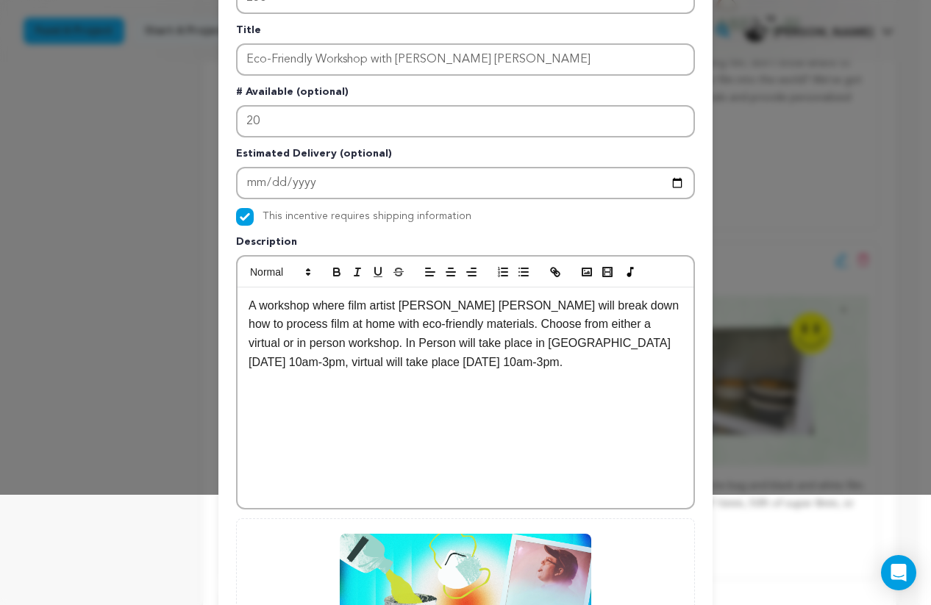
click at [421, 327] on p "A workshop where film artist Hogan Seidel will break down how to process film a…" at bounding box center [465, 333] width 434 height 75
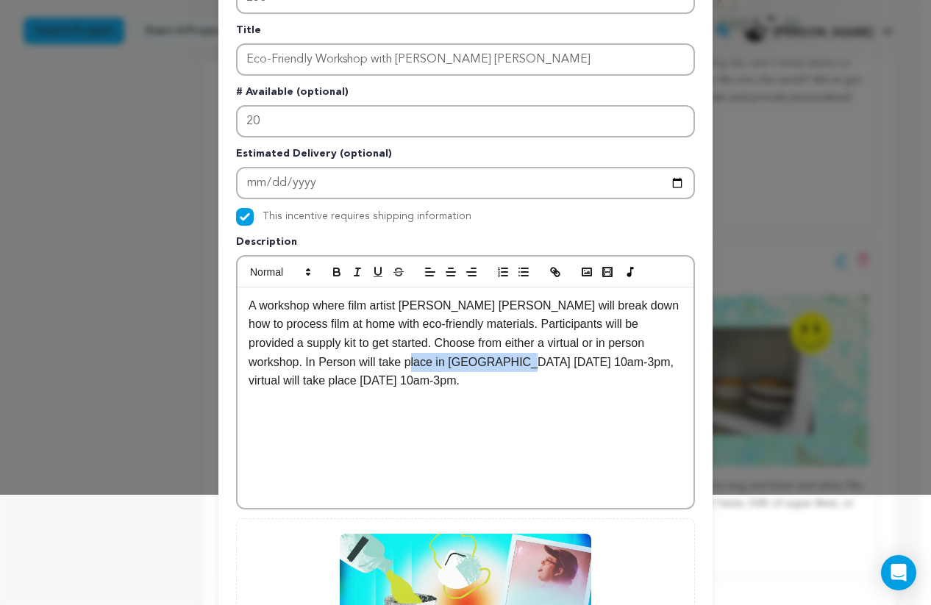
drag, startPoint x: 454, startPoint y: 363, endPoint x: 327, endPoint y: 364, distance: 126.4
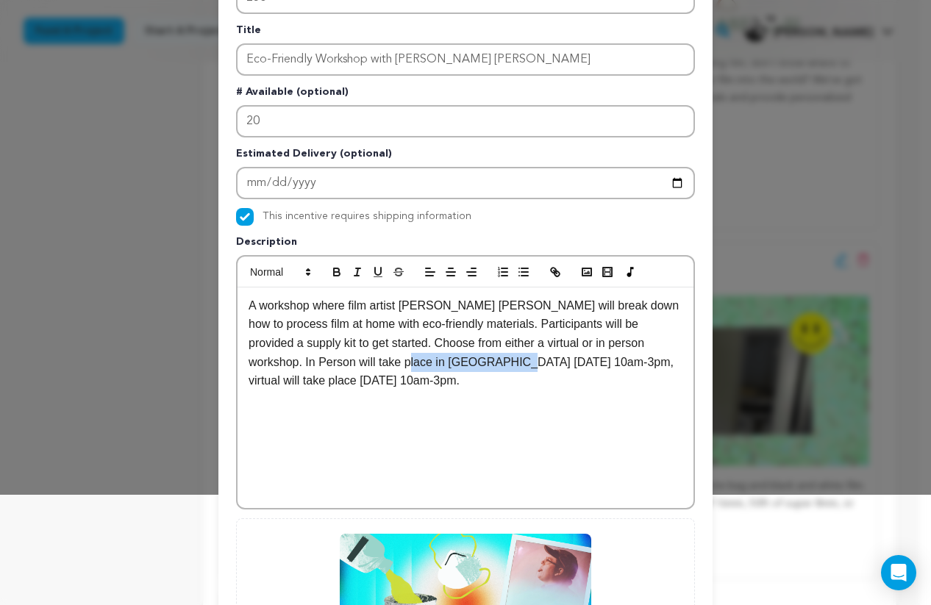
click at [327, 364] on p "A workshop where film artist Hogan Seidel will break down how to process film a…" at bounding box center [465, 343] width 434 height 94
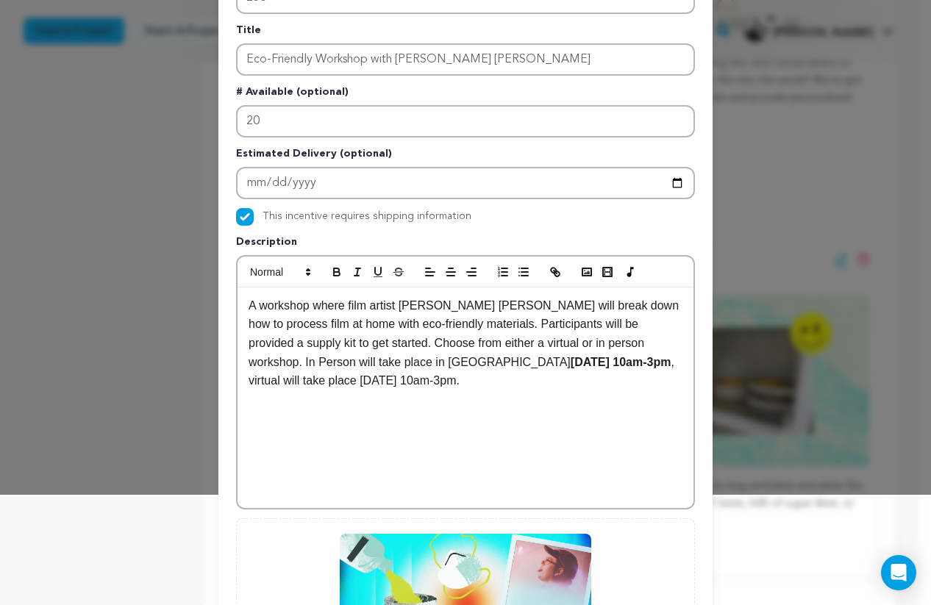
click at [343, 373] on p "A workshop where film artist Hogan Seidel will break down how to process film a…" at bounding box center [465, 343] width 434 height 94
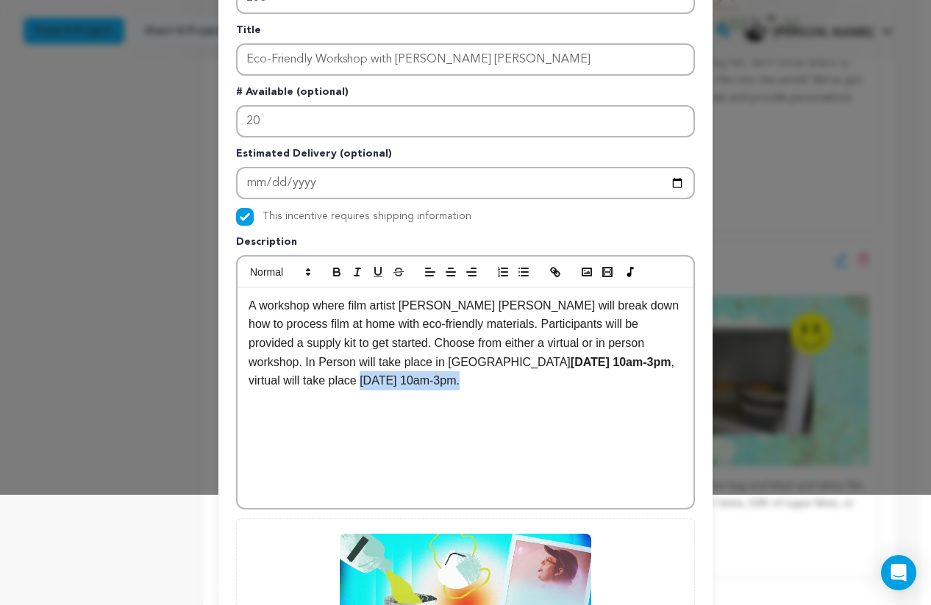
drag, startPoint x: 584, startPoint y: 361, endPoint x: 265, endPoint y: 377, distance: 318.7
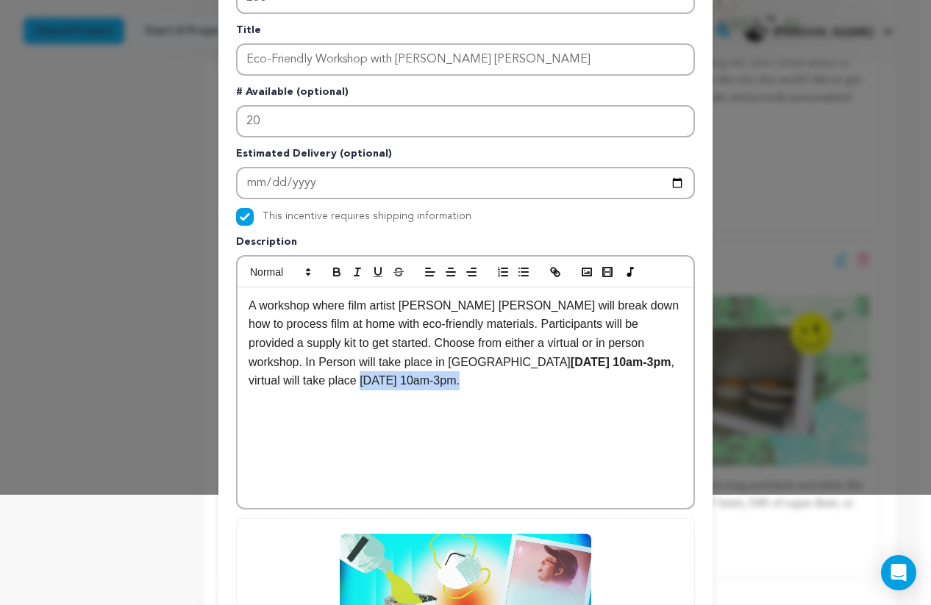
click at [265, 377] on p "A workshop where film artist Hogan Seidel will break down how to process film a…" at bounding box center [465, 343] width 434 height 94
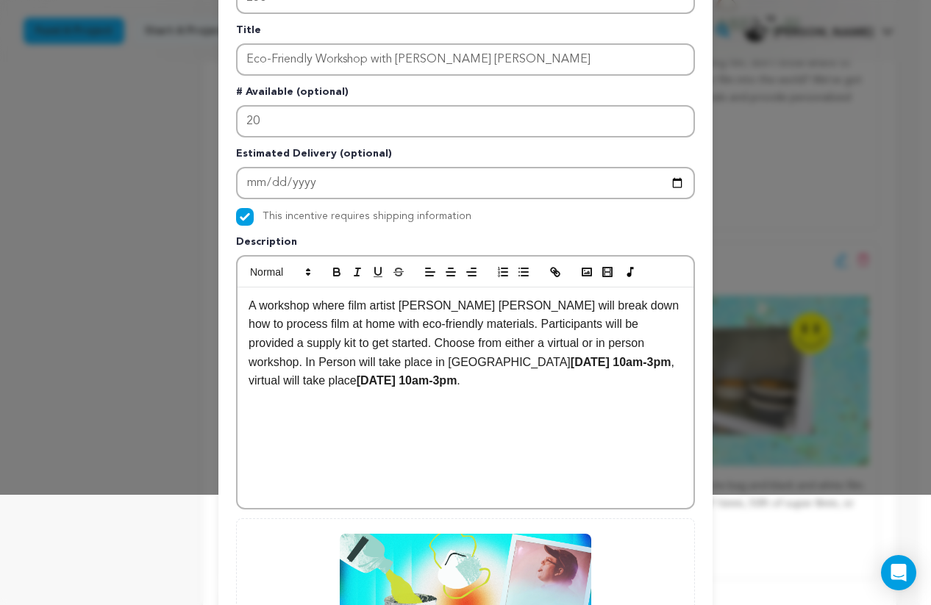
click at [307, 384] on p "A workshop where film artist [PERSON_NAME] [PERSON_NAME] will break down how to…" at bounding box center [465, 343] width 434 height 94
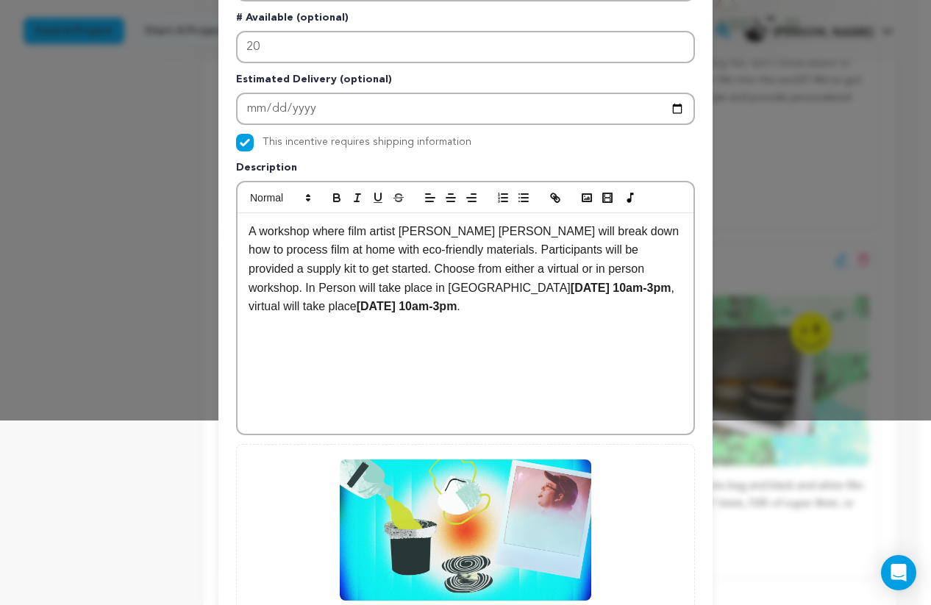
scroll to position [334, 0]
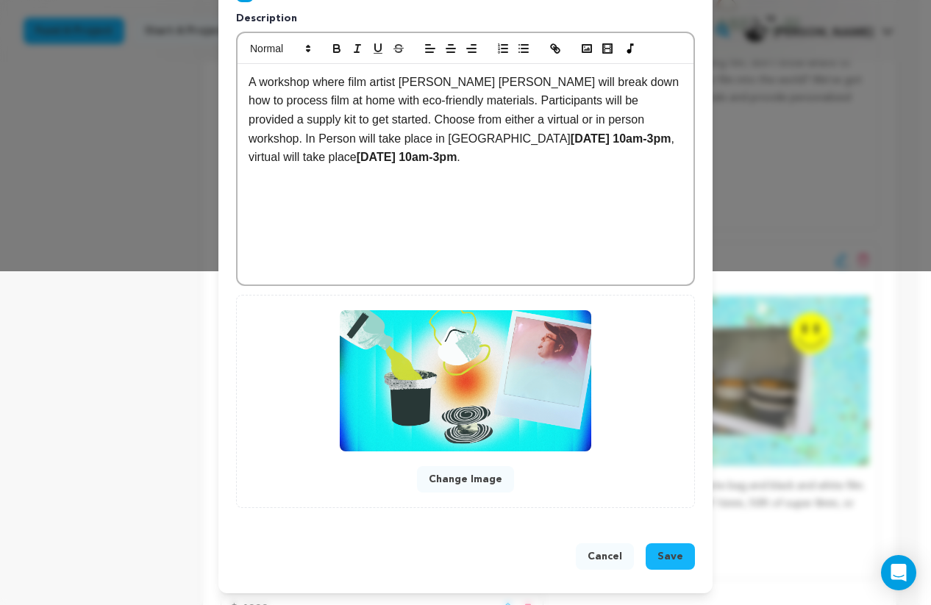
click at [673, 558] on span "Save" at bounding box center [670, 556] width 26 height 15
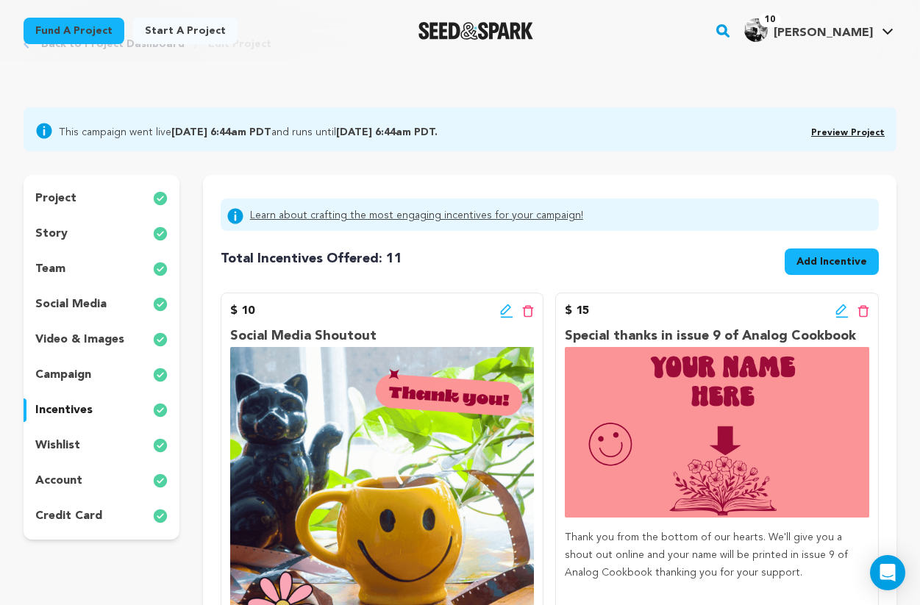
scroll to position [71, 0]
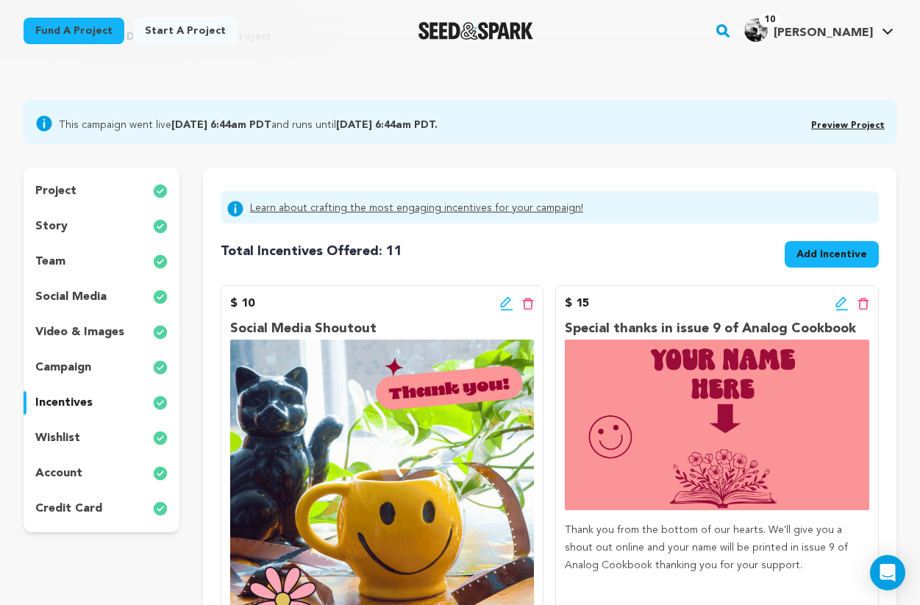
click at [73, 365] on p "campaign" at bounding box center [63, 368] width 56 height 18
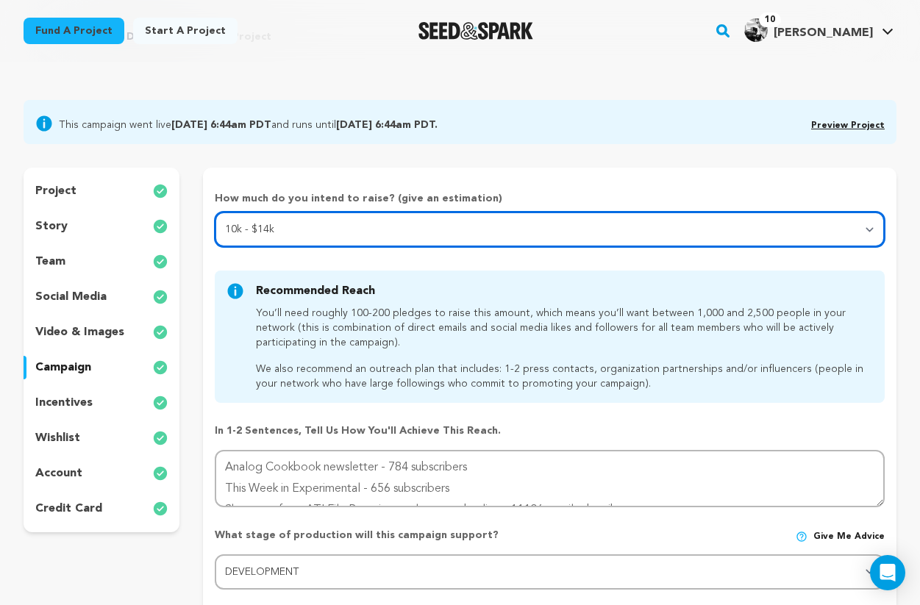
click at [248, 222] on select "Select your range Less than $10k 10k - $14k 15k - $24k 25k - $49k 50k or more" at bounding box center [550, 229] width 670 height 35
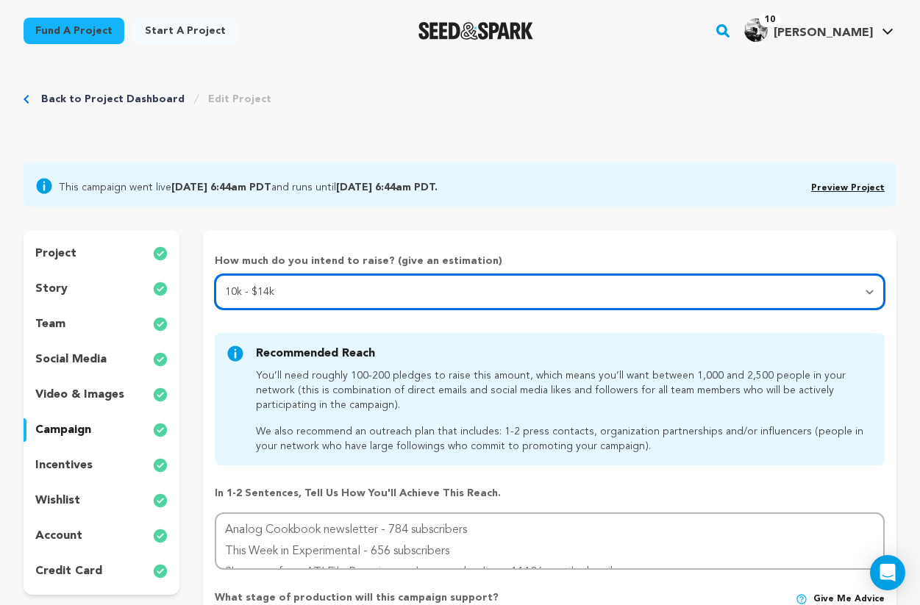
scroll to position [10, 0]
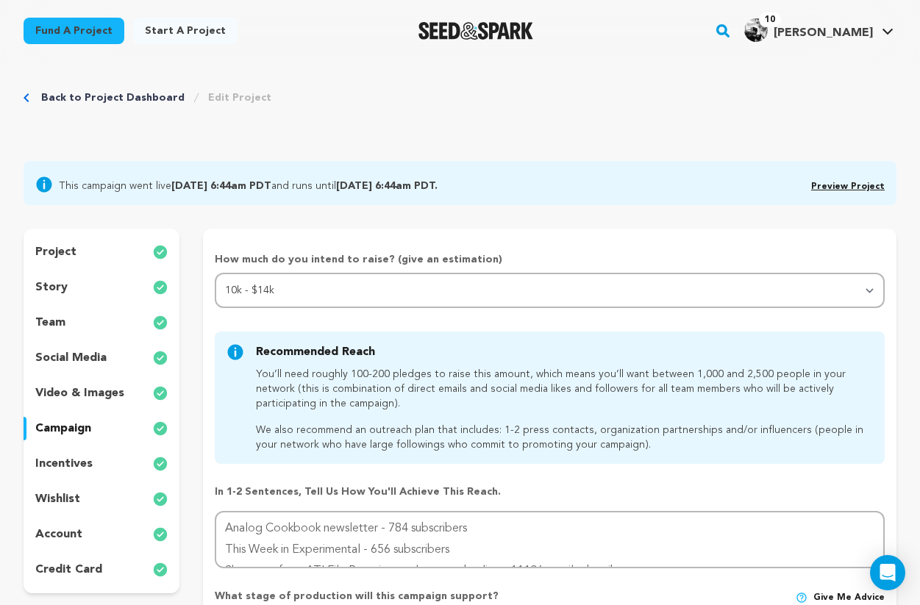
click at [72, 101] on link "Back to Project Dashboard" at bounding box center [112, 97] width 143 height 15
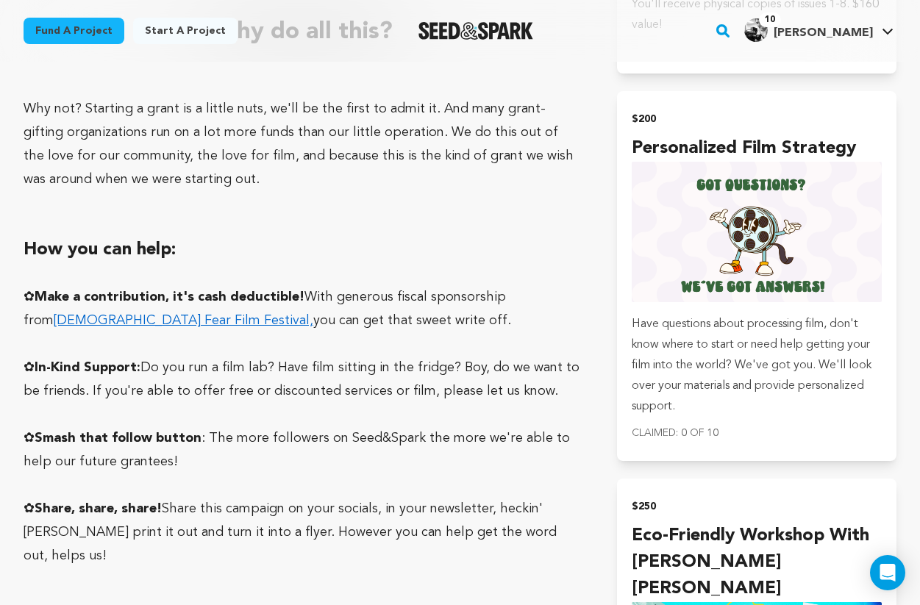
scroll to position [3990, 0]
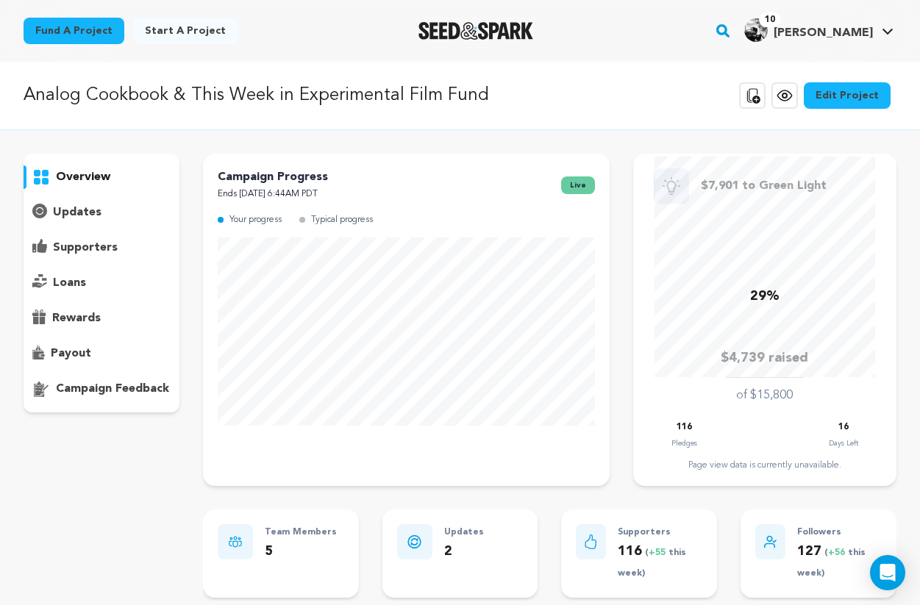
click at [858, 105] on link "Edit Project" at bounding box center [846, 95] width 87 height 26
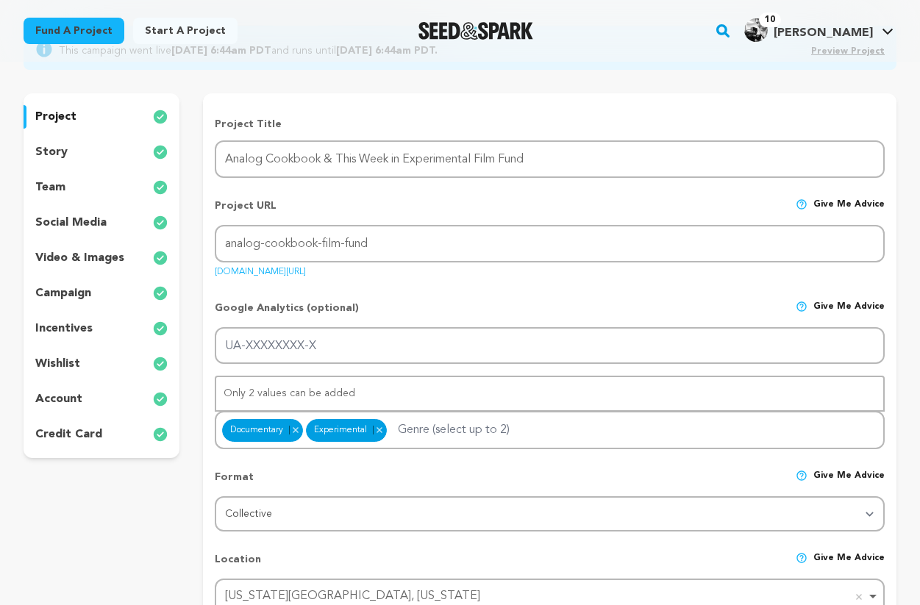
scroll to position [156, 0]
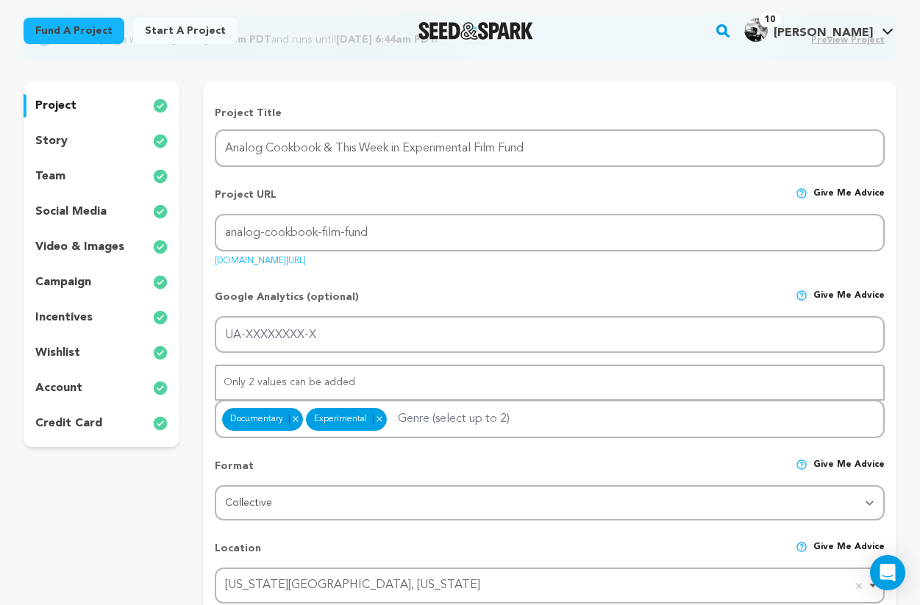
click at [70, 324] on p "incentives" at bounding box center [63, 318] width 57 height 18
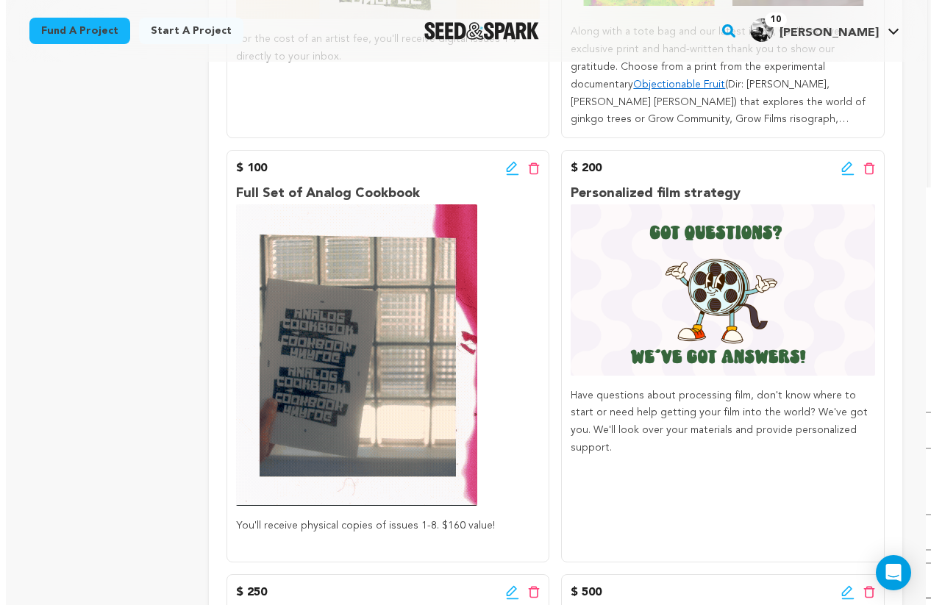
scroll to position [1513, 0]
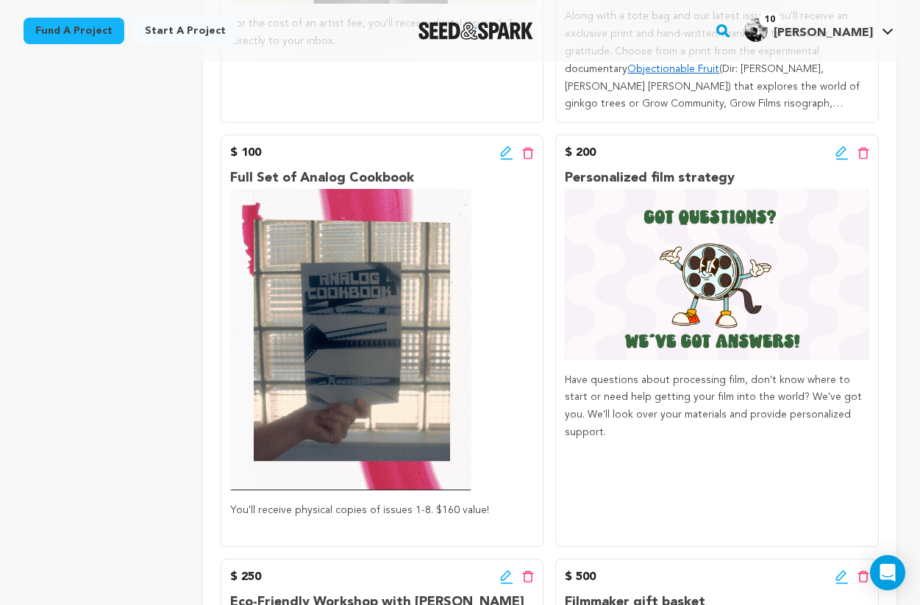
click at [841, 148] on icon at bounding box center [841, 151] width 10 height 10
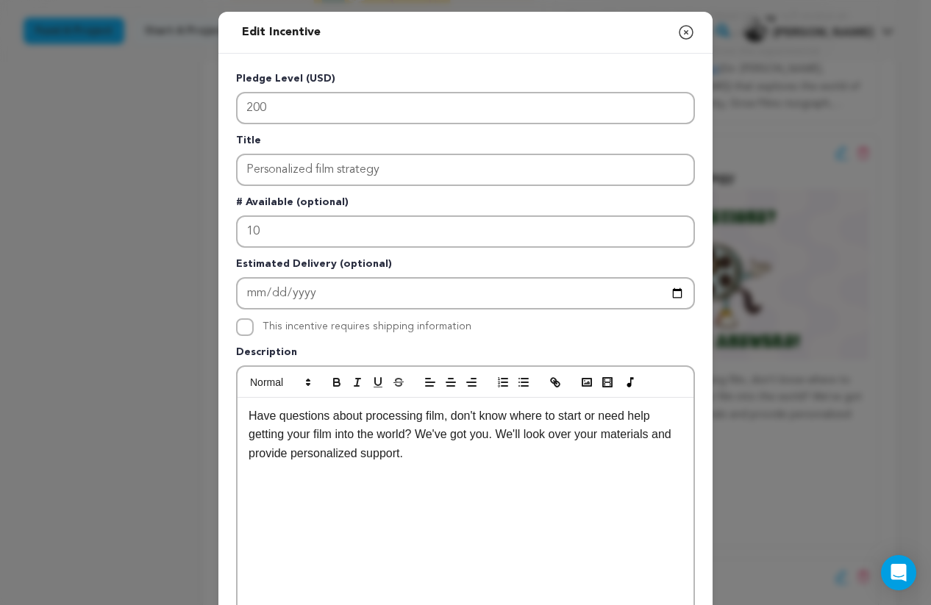
click at [464, 469] on div "Have questions about processing film, don't know where to start or need help ge…" at bounding box center [465, 508] width 456 height 221
click at [425, 429] on p "Have questions about processing film, don't know where to start or need help ge…" at bounding box center [465, 434] width 434 height 57
click at [455, 417] on p "Have questions about processing film, don't know where to start or need help ge…" at bounding box center [465, 434] width 434 height 57
drag, startPoint x: 478, startPoint y: 417, endPoint x: 197, endPoint y: 411, distance: 280.8
click at [197, 411] on div "Edit Incentive Close modal Pledge Level (USD) 200 Title Personalized film strat…" at bounding box center [465, 469] width 931 height 939
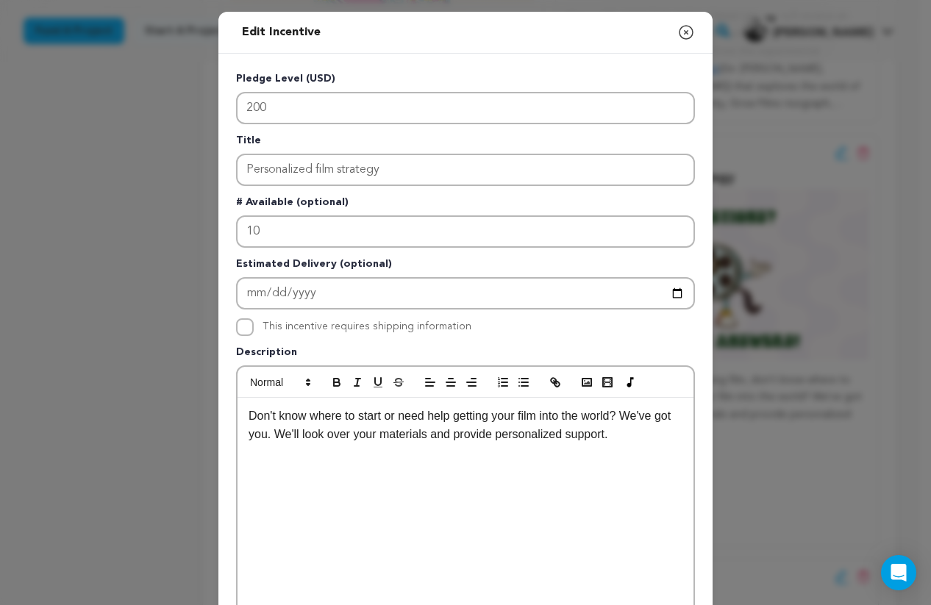
click at [291, 428] on p "Don't know where to start or need help getting your film into the world? We've …" at bounding box center [465, 424] width 434 height 37
click at [301, 437] on p "Don't know where to start or need help getting your film into the world? We've …" at bounding box center [465, 424] width 434 height 37
click at [653, 439] on p "Don't know where to start or need help getting your film into the world? We've …" at bounding box center [465, 424] width 434 height 37
click at [556, 454] on p "Don't know where to start or need help getting your film into the world? We've …" at bounding box center [465, 434] width 434 height 57
click at [648, 459] on p "Don't know where to start or need help getting your film into the world? We've …" at bounding box center [465, 434] width 434 height 57
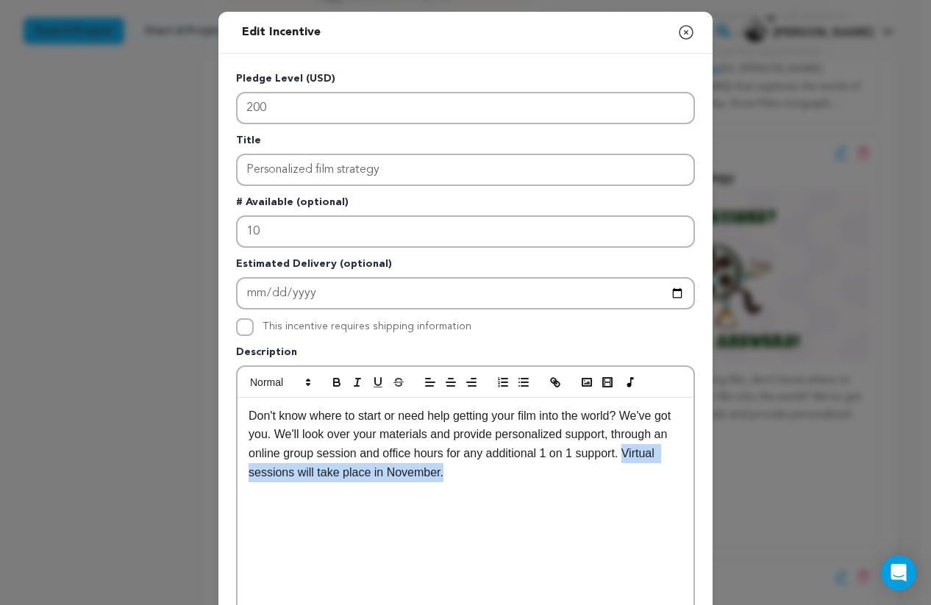
drag, startPoint x: 439, startPoint y: 476, endPoint x: 639, endPoint y: 453, distance: 201.2
click at [639, 453] on p "Don't know where to start or need help getting your film into the world? We've …" at bounding box center [465, 443] width 434 height 75
click at [330, 388] on icon "button" at bounding box center [336, 382] width 13 height 13
click at [445, 479] on strong "Virtual sessions will take place in November." at bounding box center [452, 463] width 409 height 32
click at [451, 478] on strong "Virtual sessions will take place in November." at bounding box center [452, 463] width 409 height 32
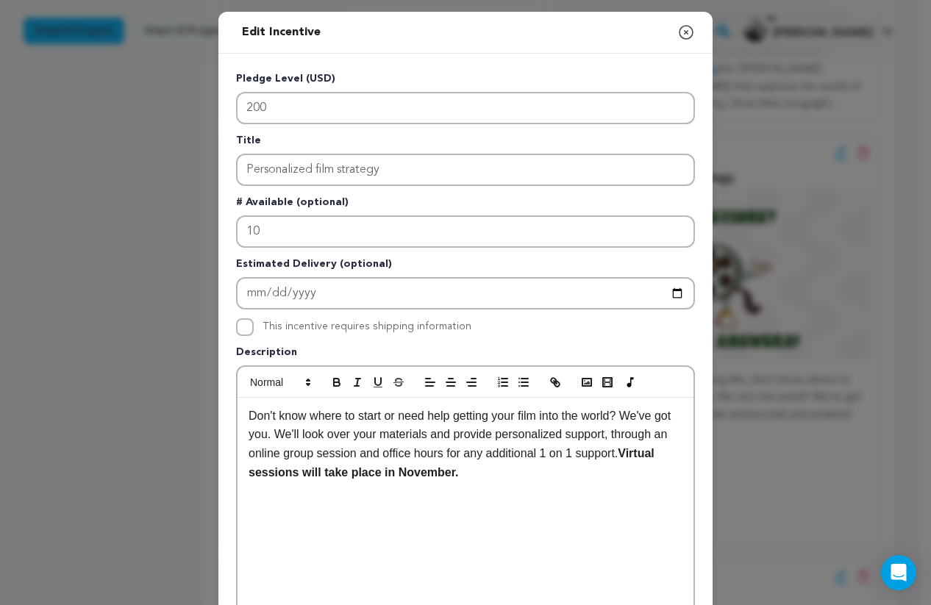
click at [476, 480] on p "Don't know where to start or need help getting your film into the world? We've …" at bounding box center [465, 443] width 434 height 75
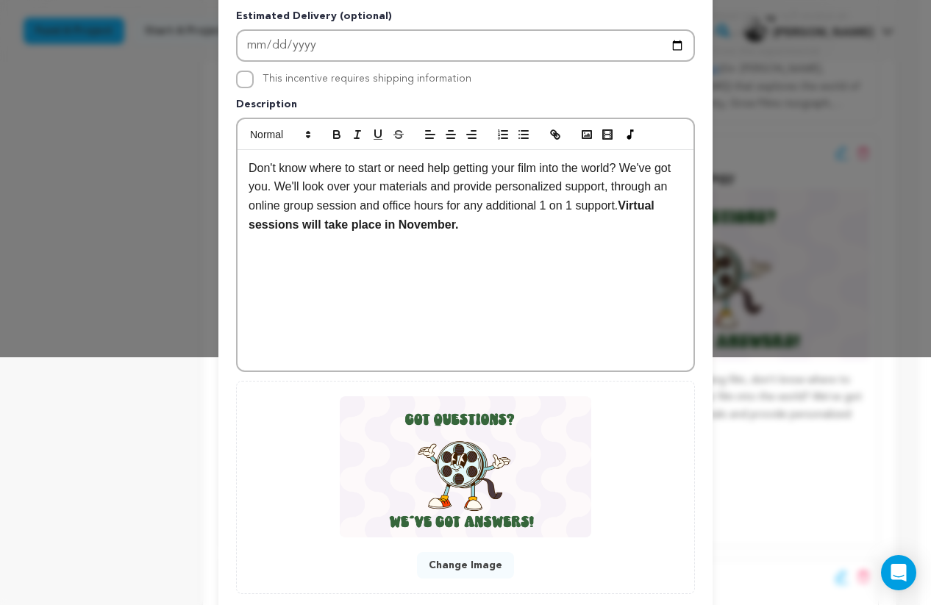
scroll to position [334, 0]
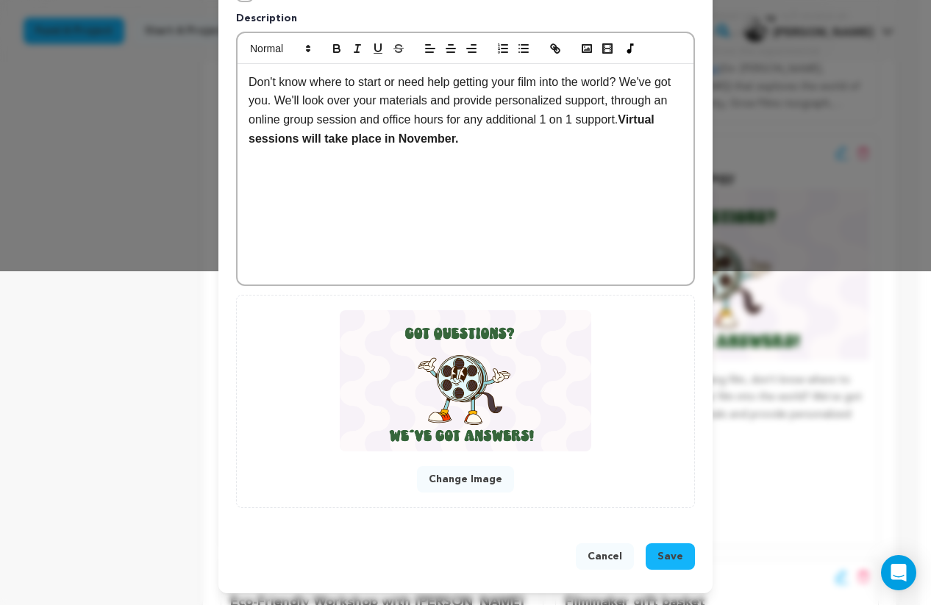
click at [669, 553] on span "Save" at bounding box center [670, 556] width 26 height 15
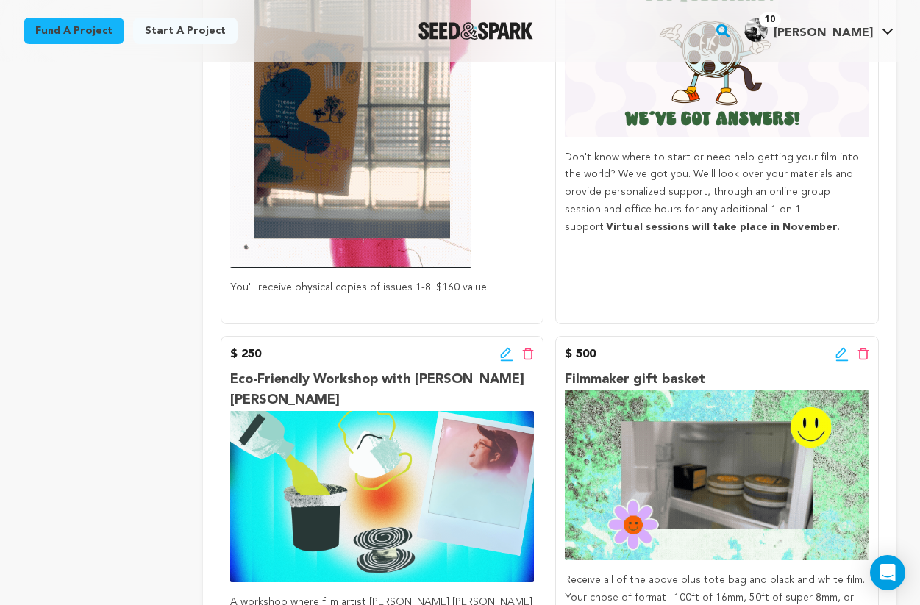
scroll to position [1744, 0]
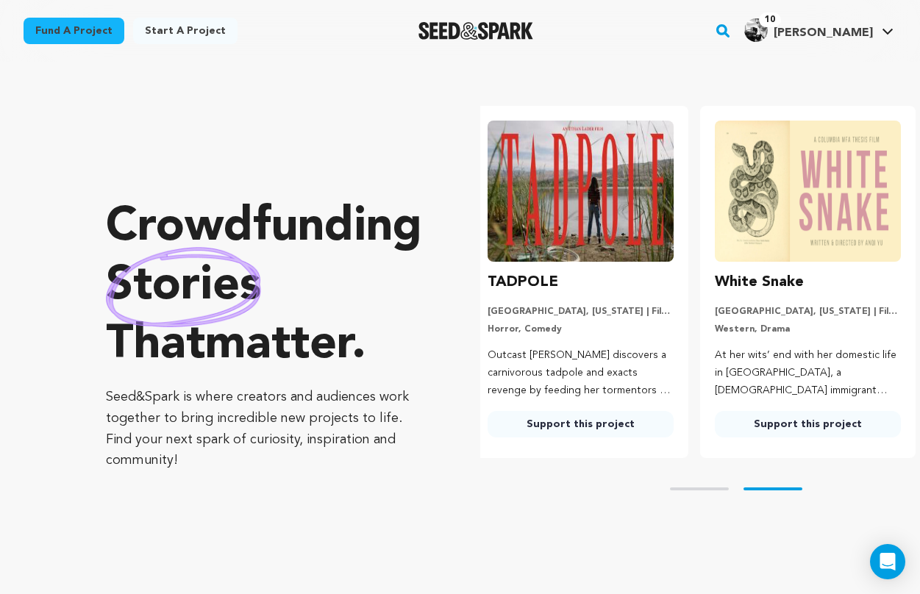
scroll to position [0, 239]
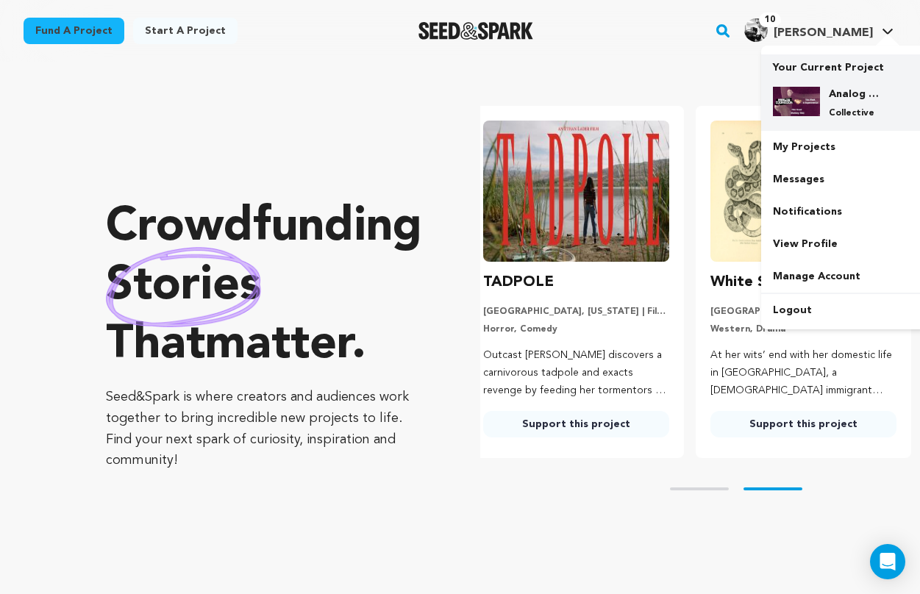
click at [826, 95] on div "Analog Cookbook & This Week in Experimental Film Fund Collective" at bounding box center [855, 103] width 71 height 32
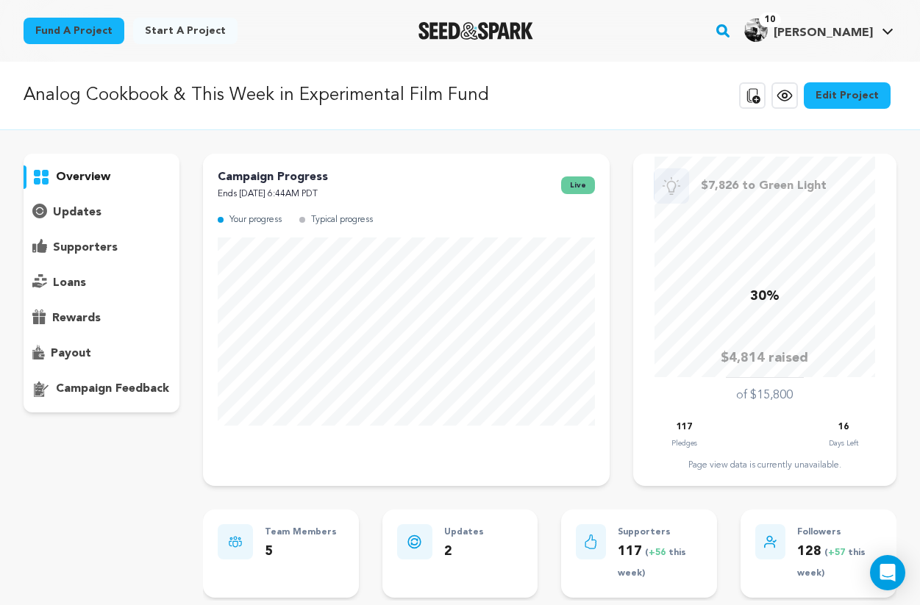
click at [70, 214] on p "updates" at bounding box center [77, 213] width 49 height 18
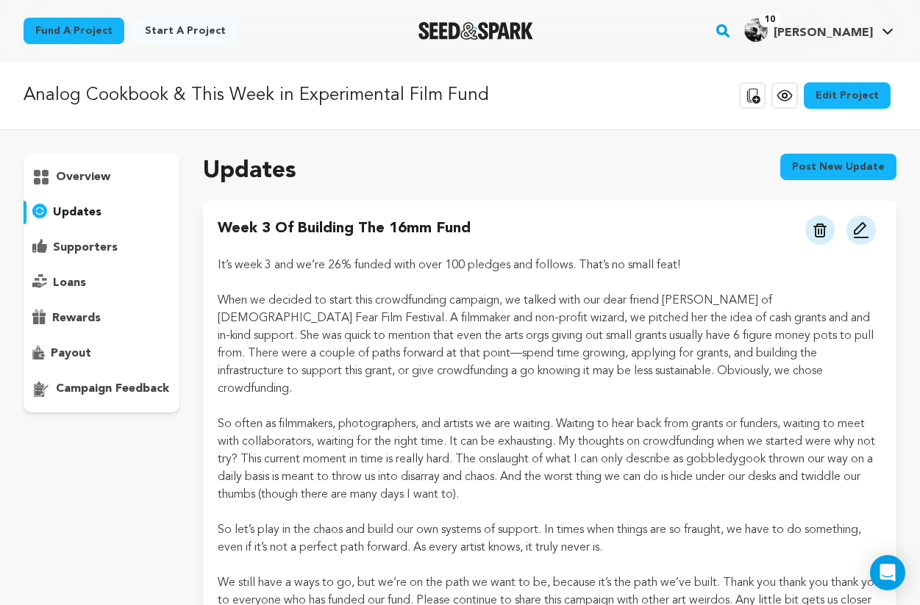
click at [786, 96] on icon at bounding box center [784, 95] width 4 height 4
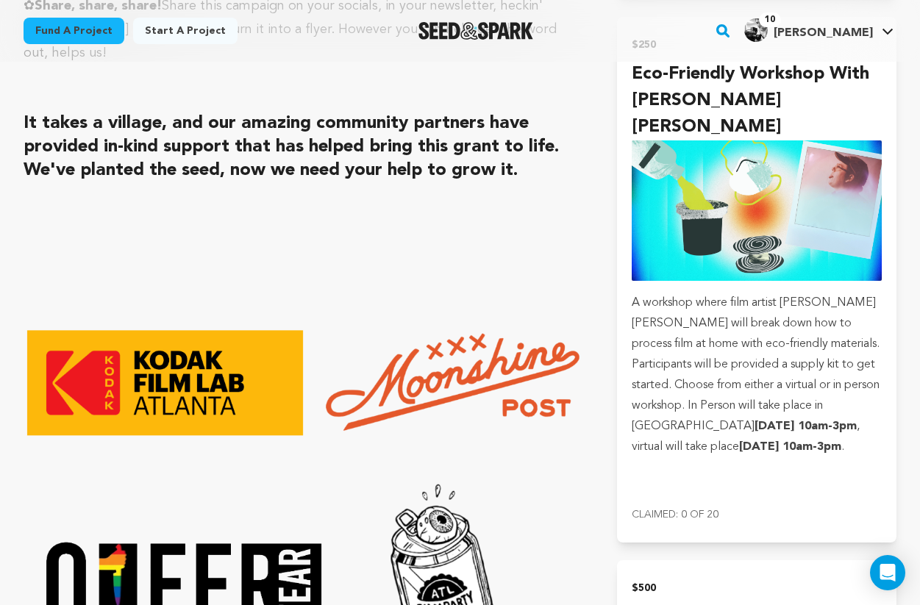
scroll to position [4558, 0]
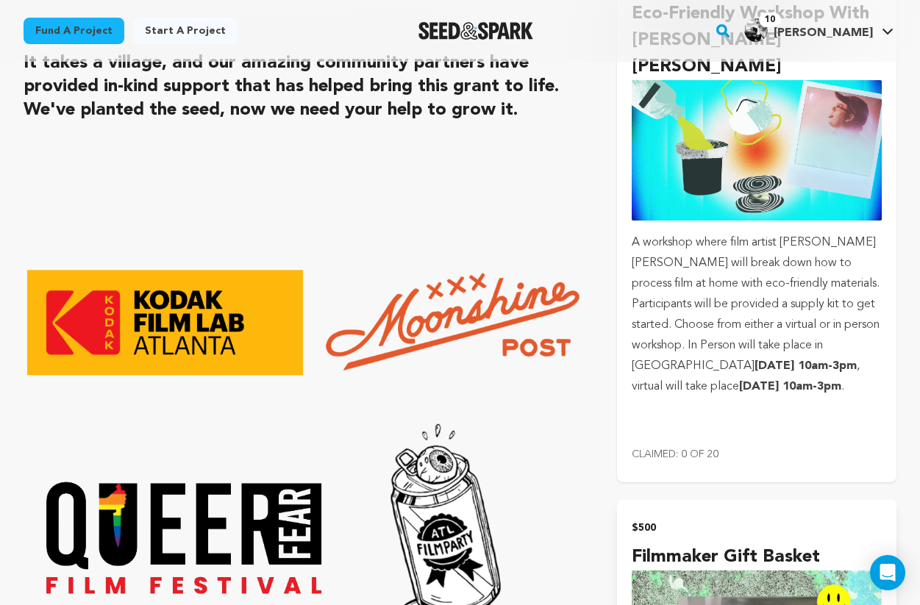
click at [633, 232] on p "A workshop where film artist [PERSON_NAME] [PERSON_NAME] will break down how to…" at bounding box center [756, 314] width 250 height 165
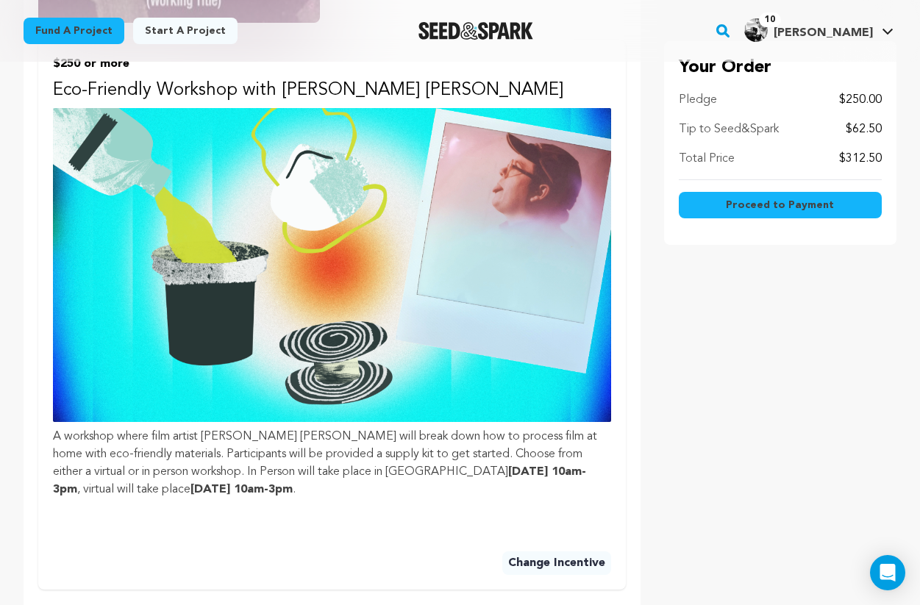
scroll to position [696, 0]
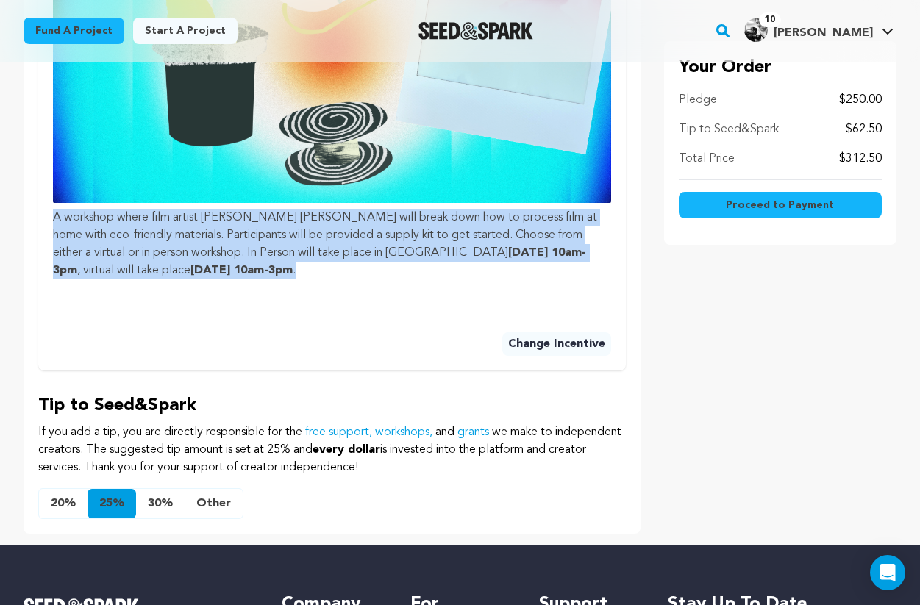
drag, startPoint x: 53, startPoint y: 217, endPoint x: 191, endPoint y: 273, distance: 149.1
click at [191, 273] on p "A workshop where film artist [PERSON_NAME] [PERSON_NAME] will break down how to…" at bounding box center [332, 244] width 558 height 71
click at [228, 250] on p "A workshop where film artist [PERSON_NAME] [PERSON_NAME] will break down how to…" at bounding box center [332, 244] width 558 height 71
drag, startPoint x: 207, startPoint y: 217, endPoint x: 312, endPoint y: 276, distance: 121.1
click at [312, 276] on p "A workshop where film artist [PERSON_NAME] [PERSON_NAME] will break down how to…" at bounding box center [332, 244] width 558 height 71
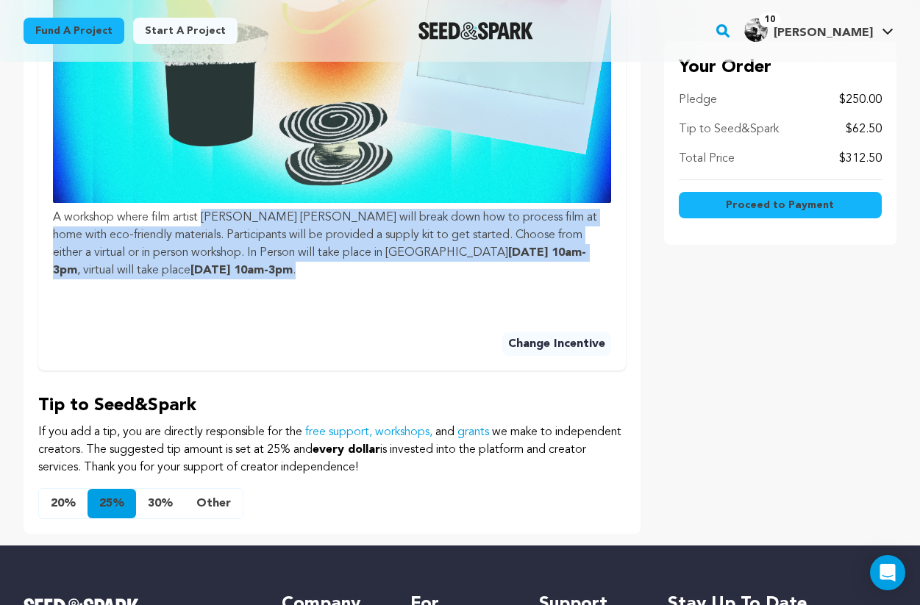
copy p "[PERSON_NAME] [PERSON_NAME] will break down how to process film at home with ec…"
